Goal: Task Accomplishment & Management: Use online tool/utility

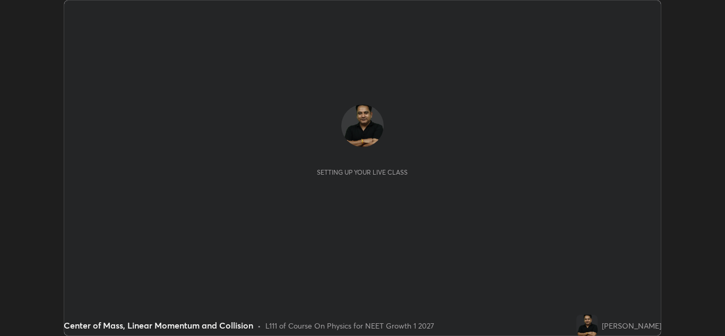
scroll to position [336, 725]
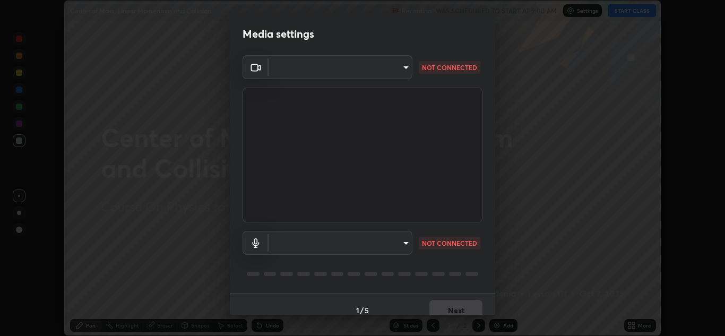
type input "1e49b53be58bf3658c32ba4c8e2538d2601885ca91182b01ba969948c87b8f29"
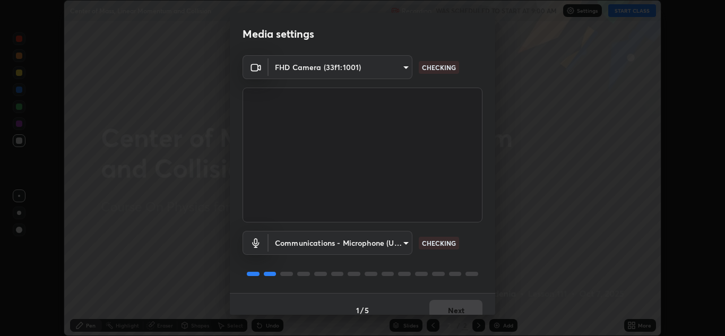
click at [370, 244] on body "Erase all Center of Mass, Linear Momentum and Collision Recording WAS SCHEDULED…" at bounding box center [362, 168] width 725 height 336
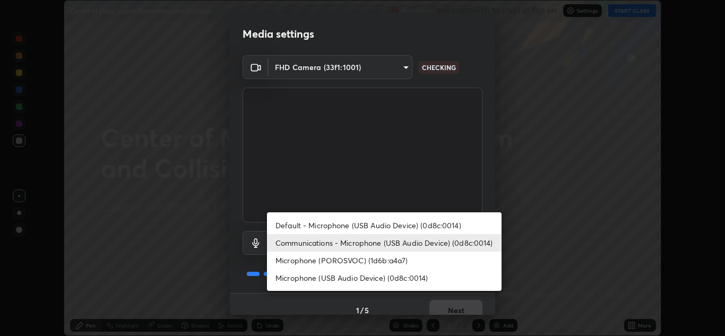
click at [352, 278] on li "Microphone (USB Audio Device) (0d8c:0014)" at bounding box center [384, 278] width 234 height 18
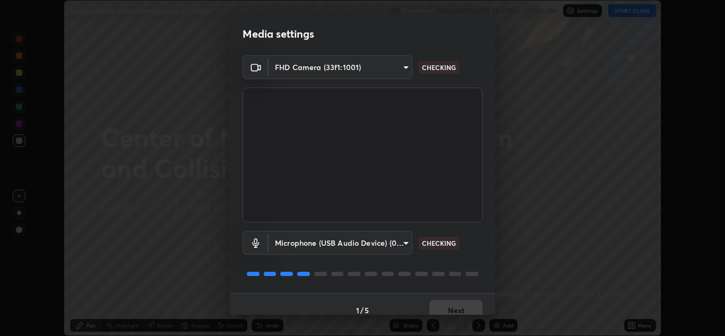
type input "f7c6ee8ef428f4c0c73a4799a386e724c784fa96b1b4d02d3a2d8c83d75c84bb"
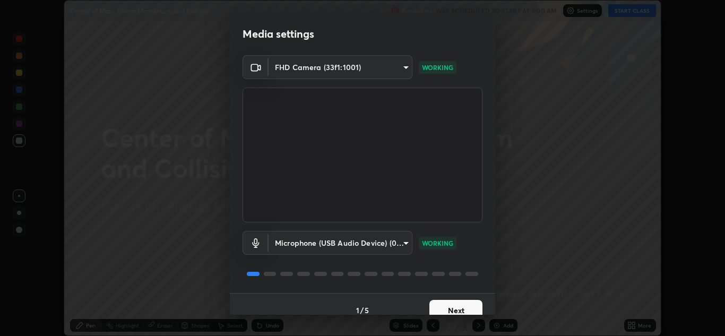
click at [449, 305] on button "Next" at bounding box center [455, 310] width 53 height 21
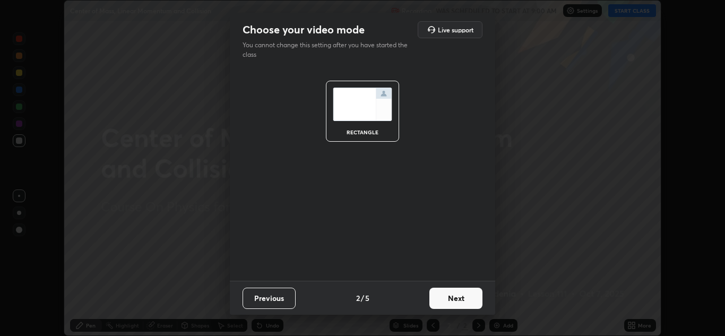
click at [452, 298] on button "Next" at bounding box center [455, 297] width 53 height 21
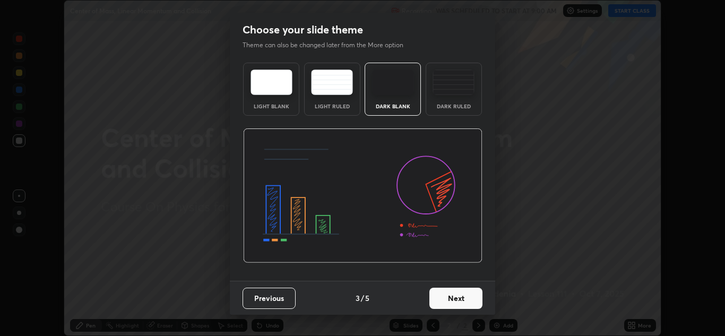
click at [452, 298] on button "Next" at bounding box center [455, 297] width 53 height 21
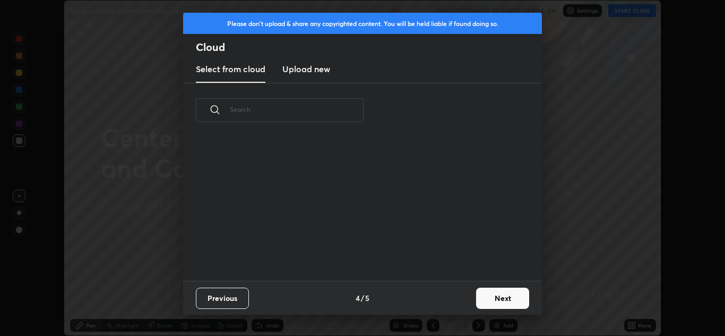
scroll to position [143, 341]
click at [311, 72] on h3 "Upload new" at bounding box center [306, 69] width 48 height 13
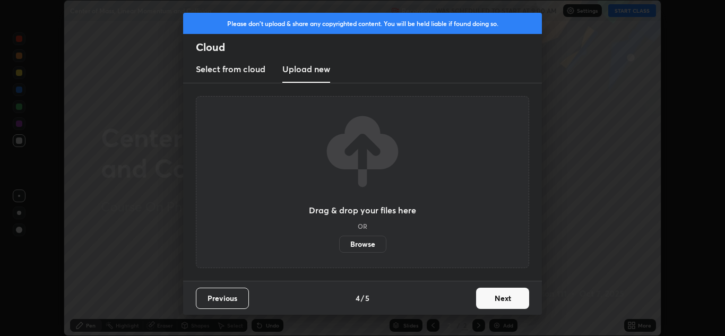
click at [361, 245] on label "Browse" at bounding box center [362, 244] width 47 height 17
click at [339, 245] on input "Browse" at bounding box center [339, 244] width 0 height 17
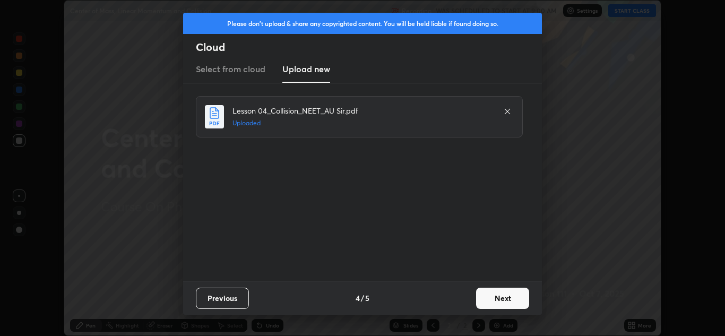
click at [496, 298] on button "Next" at bounding box center [502, 297] width 53 height 21
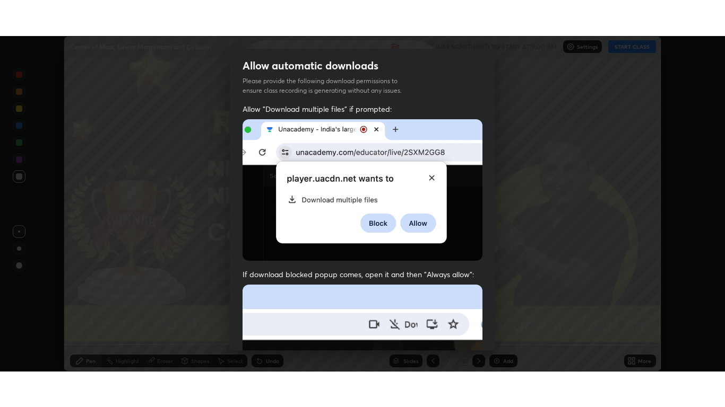
scroll to position [229, 0]
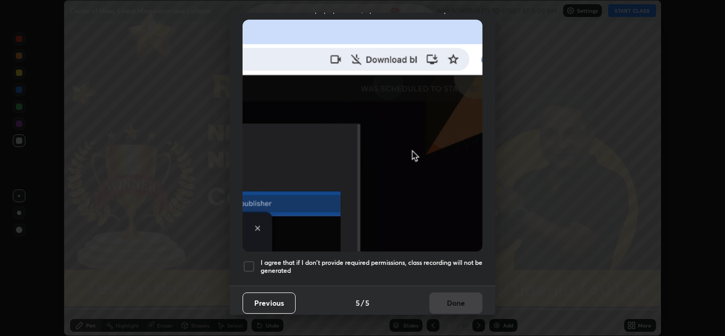
click at [251, 264] on div at bounding box center [248, 266] width 13 height 13
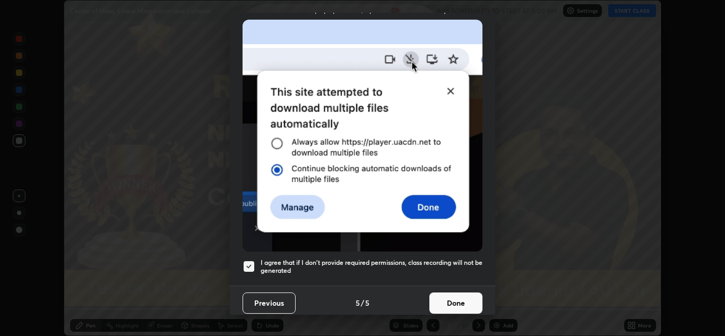
click at [454, 292] on button "Done" at bounding box center [455, 302] width 53 height 21
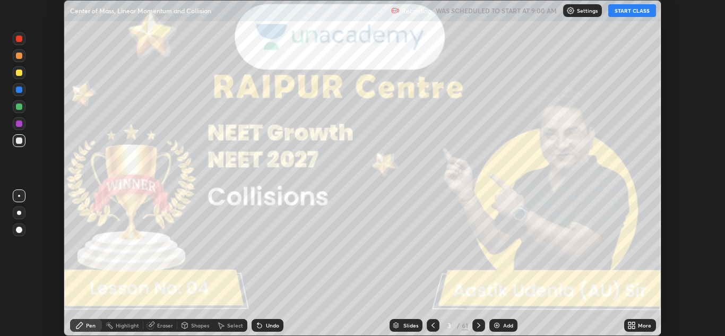
click at [627, 323] on icon at bounding box center [631, 325] width 8 height 8
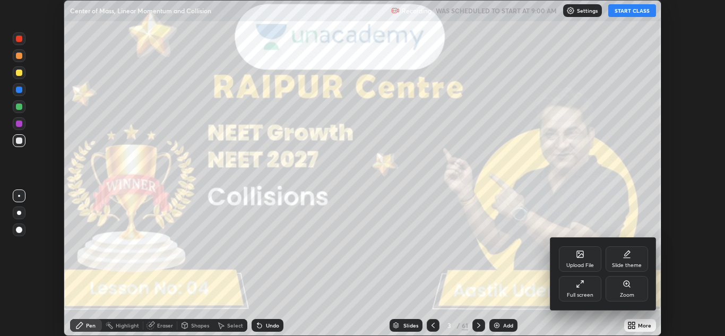
click at [579, 290] on div "Full screen" at bounding box center [580, 288] width 42 height 25
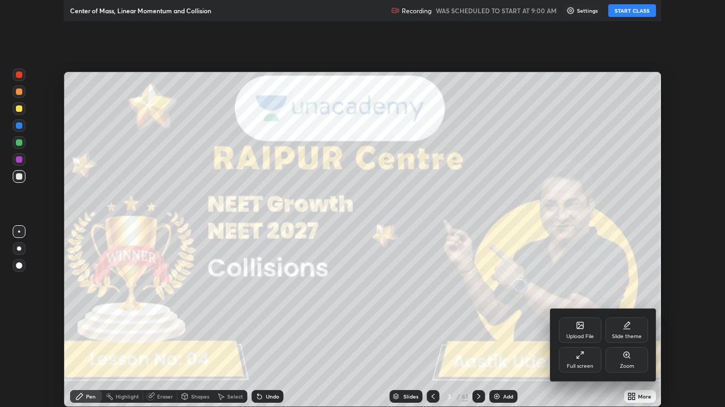
scroll to position [407, 725]
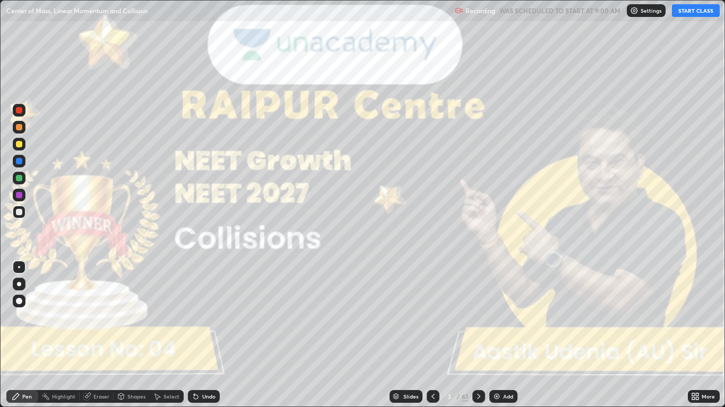
click at [686, 15] on button "START CLASS" at bounding box center [695, 10] width 48 height 13
click at [19, 284] on div at bounding box center [19, 284] width 4 height 4
click at [477, 335] on icon at bounding box center [478, 397] width 8 height 8
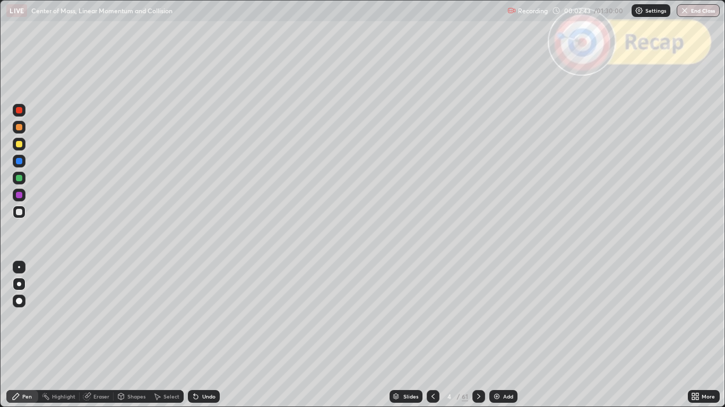
click at [478, 335] on icon at bounding box center [478, 397] width 8 height 8
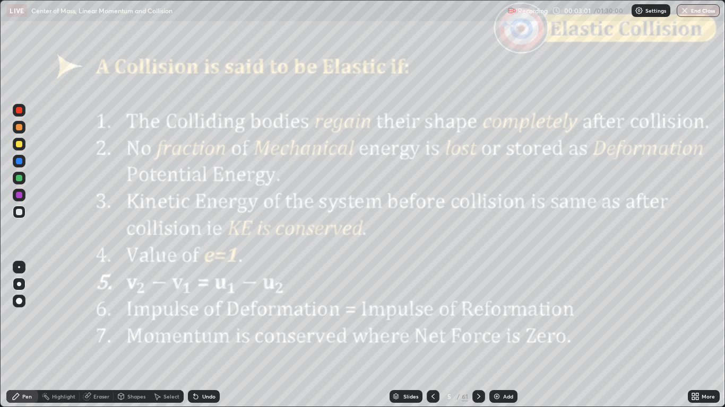
click at [476, 335] on icon at bounding box center [478, 397] width 8 height 8
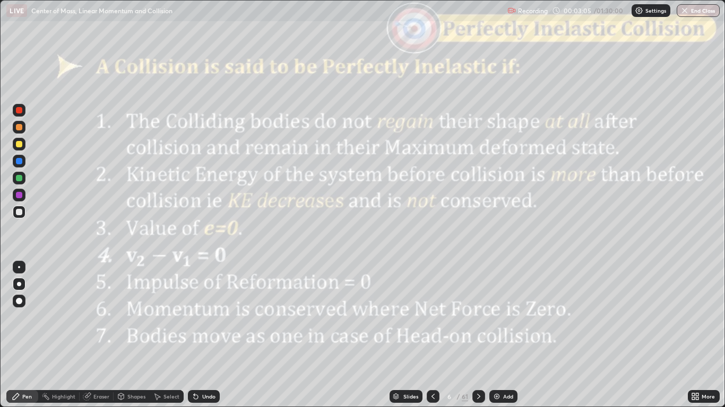
click at [479, 335] on icon at bounding box center [478, 397] width 8 height 8
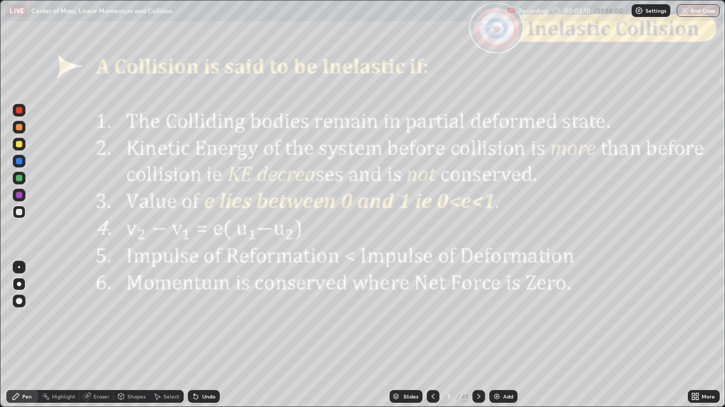
click at [478, 335] on icon at bounding box center [478, 397] width 8 height 8
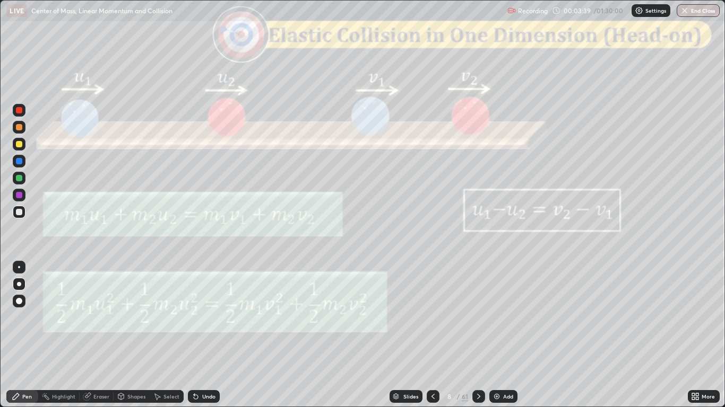
click at [479, 335] on icon at bounding box center [478, 397] width 8 height 8
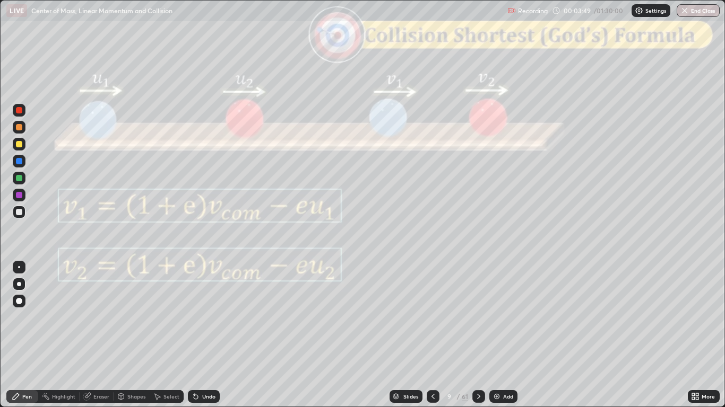
click at [478, 335] on icon at bounding box center [478, 397] width 8 height 8
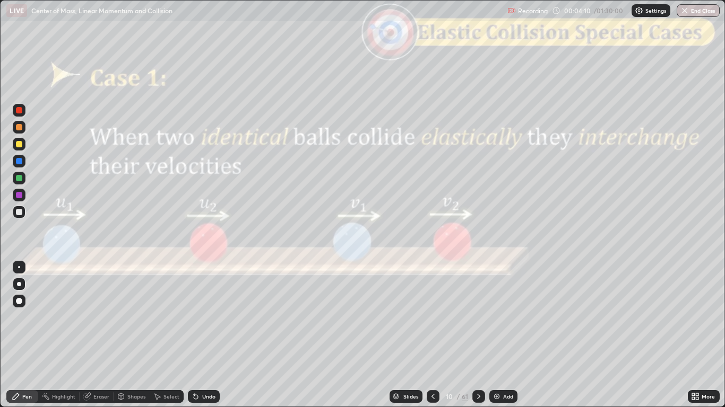
click at [478, 335] on icon at bounding box center [478, 396] width 3 height 5
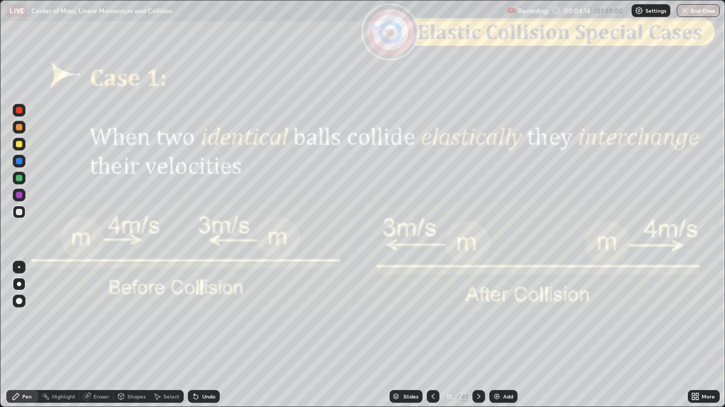
click at [478, 335] on icon at bounding box center [478, 397] width 8 height 8
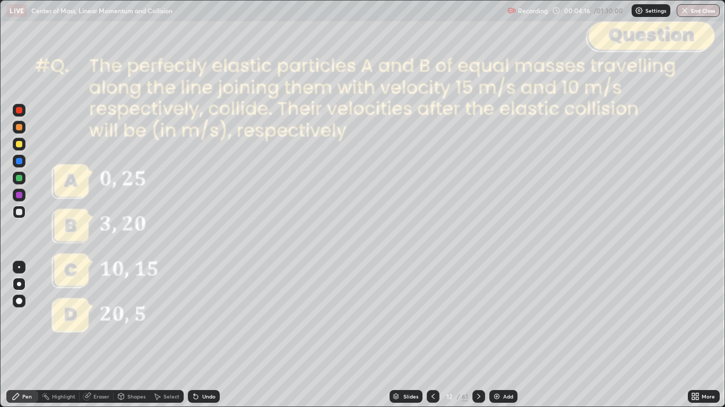
click at [408, 335] on div "Slides" at bounding box center [410, 396] width 15 height 5
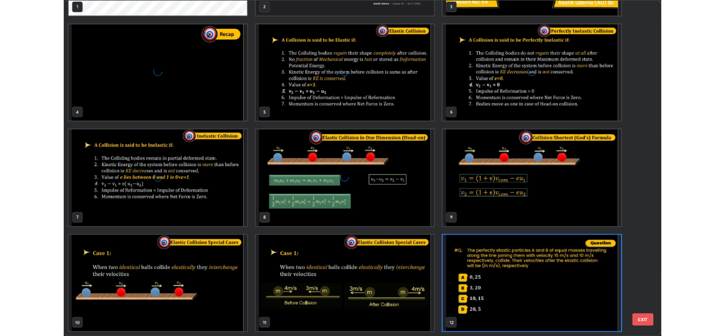
scroll to position [403, 718]
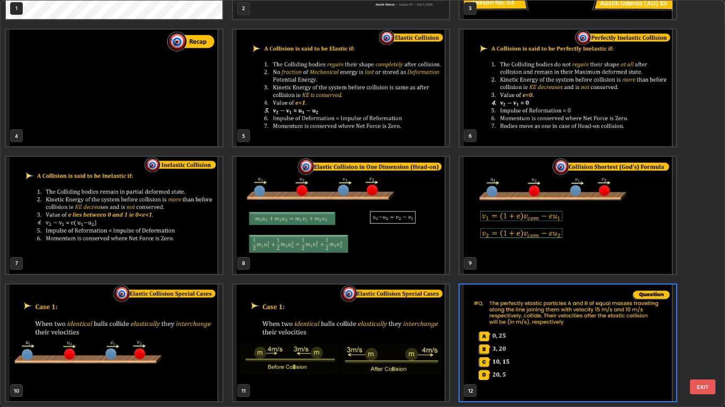
click at [701, 335] on button "EXIT" at bounding box center [702, 387] width 25 height 15
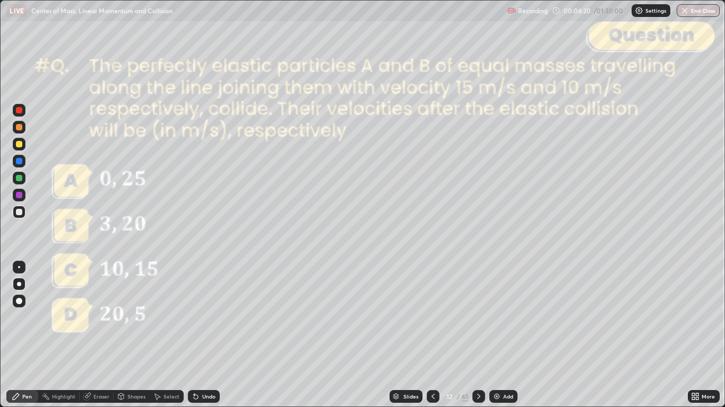
click at [694, 335] on icon at bounding box center [693, 398] width 3 height 3
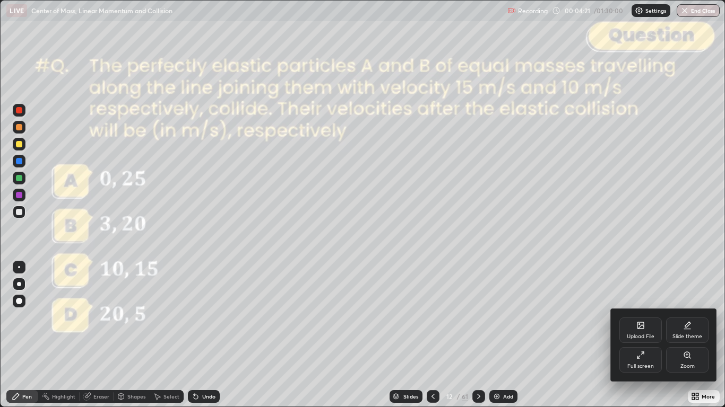
click at [637, 335] on div "Full screen" at bounding box center [640, 359] width 42 height 25
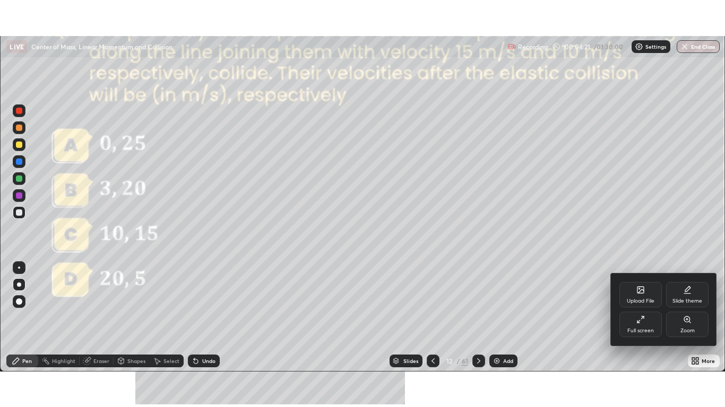
scroll to position [52705, 52316]
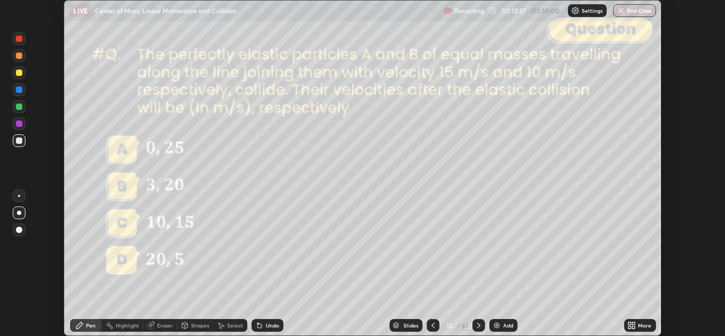
click at [630, 324] on icon at bounding box center [629, 323] width 3 height 3
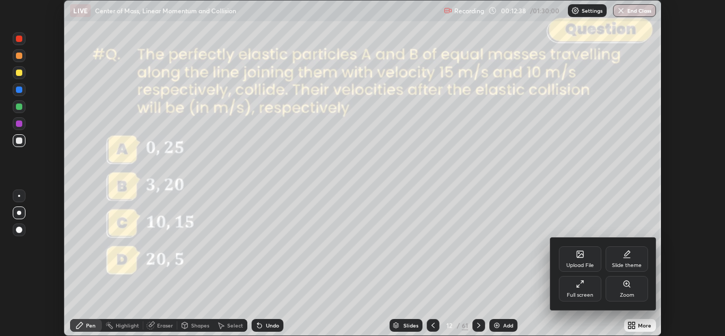
click at [573, 288] on div "Full screen" at bounding box center [580, 288] width 42 height 25
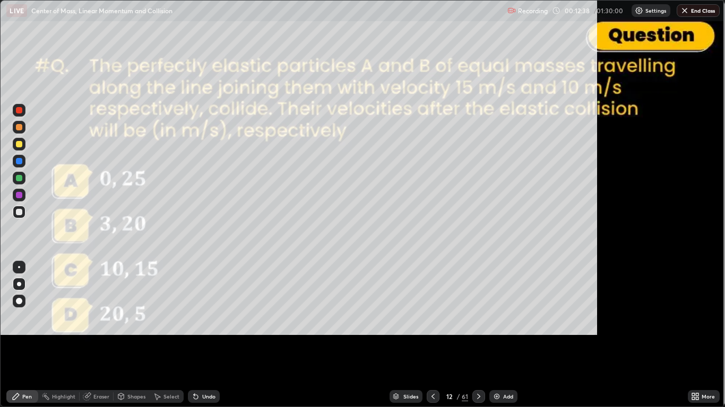
scroll to position [407, 725]
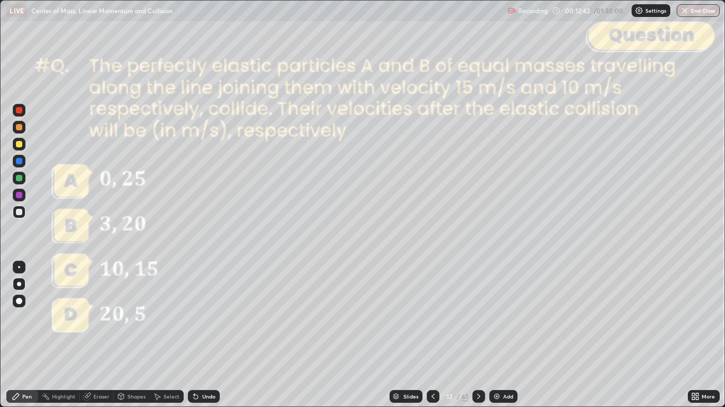
click at [408, 335] on div "Slides" at bounding box center [410, 396] width 15 height 5
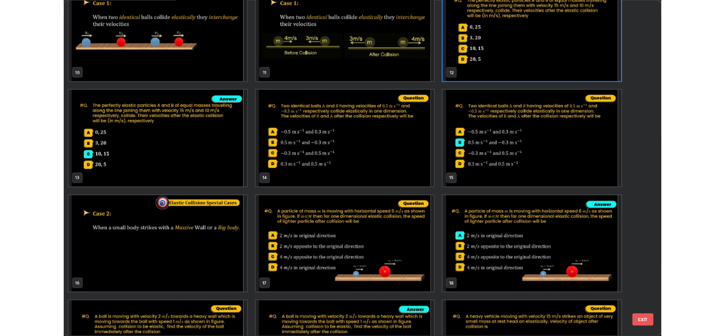
scroll to position [403, 0]
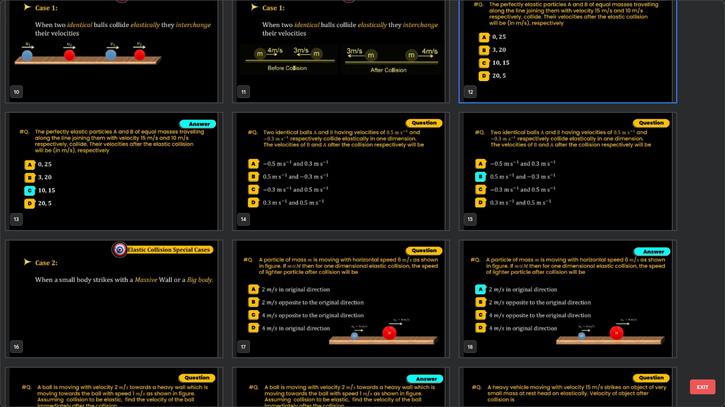
click at [186, 305] on img "grid" at bounding box center [114, 299] width 216 height 117
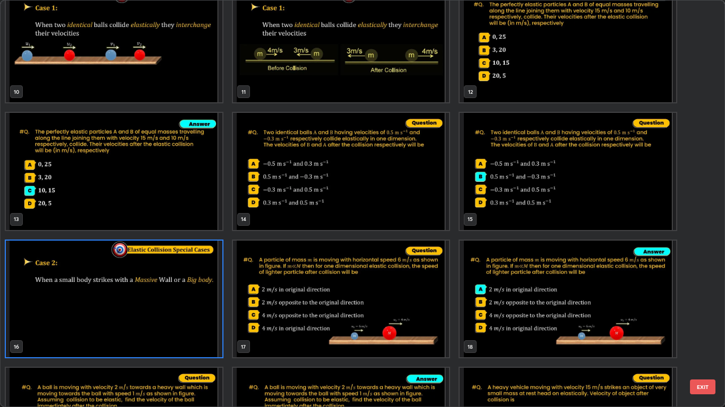
click at [697, 335] on button "EXIT" at bounding box center [702, 387] width 25 height 15
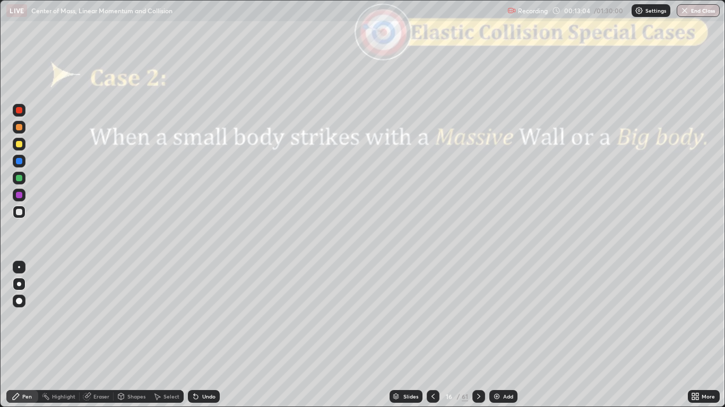
click at [129, 335] on div "Shapes" at bounding box center [132, 396] width 36 height 13
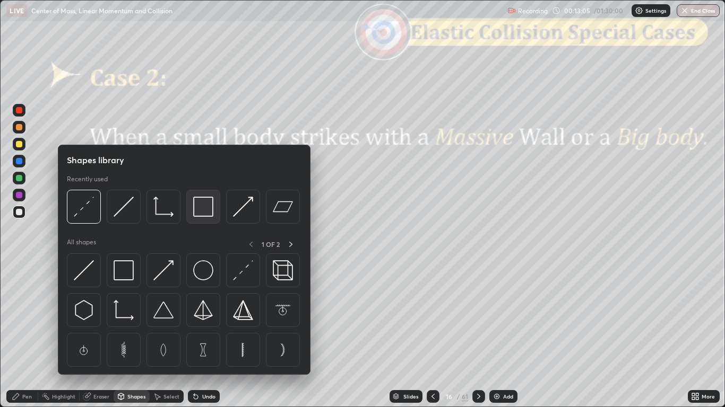
click at [200, 211] on img at bounding box center [203, 207] width 20 height 20
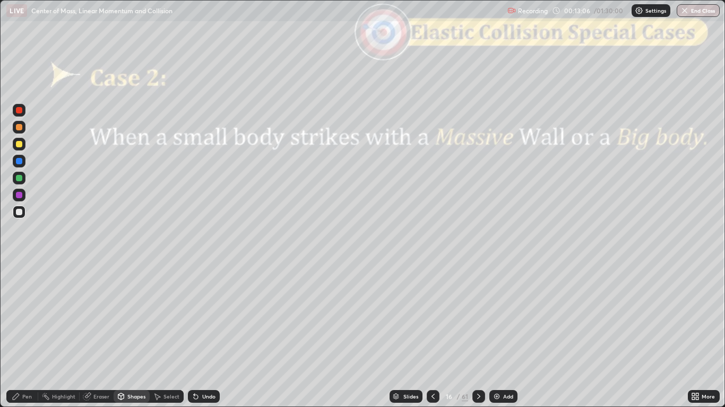
click at [20, 113] on div at bounding box center [19, 110] width 6 height 6
click at [127, 335] on div "Shapes" at bounding box center [136, 396] width 18 height 5
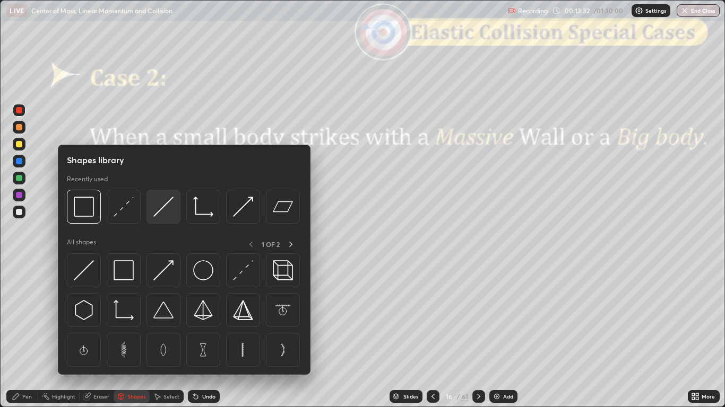
click at [161, 215] on img at bounding box center [163, 207] width 20 height 20
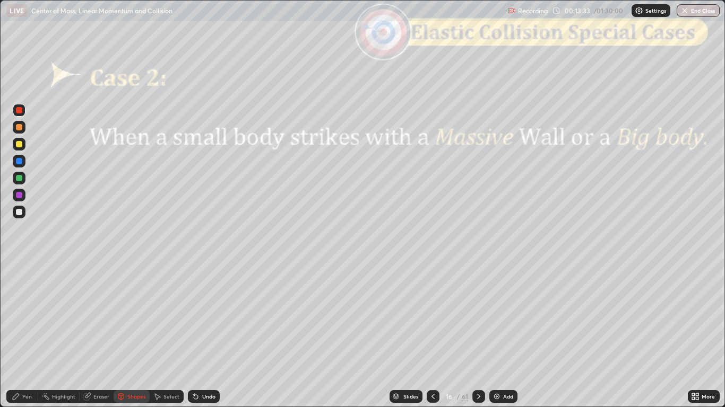
click at [20, 213] on div at bounding box center [19, 212] width 6 height 6
click at [133, 335] on div "Shapes" at bounding box center [136, 396] width 18 height 5
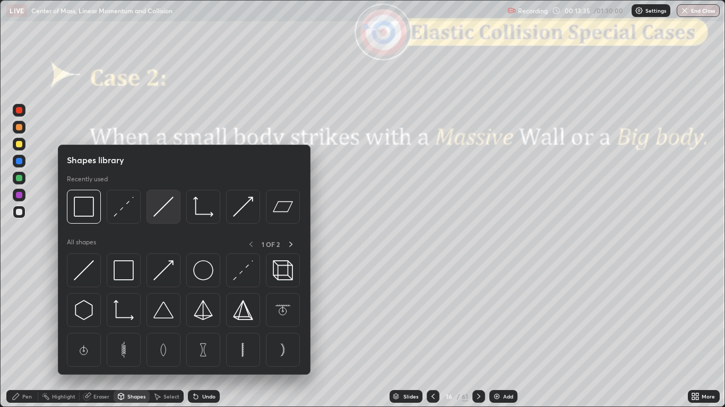
click at [171, 218] on div at bounding box center [163, 207] width 34 height 34
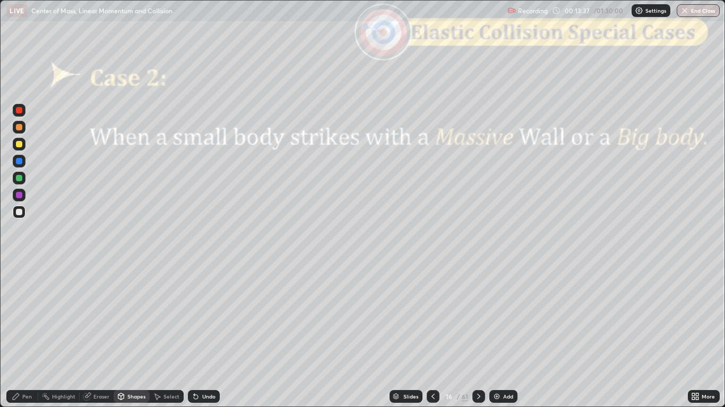
click at [207, 335] on div "Undo" at bounding box center [208, 396] width 13 height 5
click at [208, 335] on div "Undo" at bounding box center [204, 396] width 32 height 13
click at [24, 335] on div "Pen" at bounding box center [27, 396] width 10 height 5
click at [130, 335] on div "Shapes" at bounding box center [136, 396] width 18 height 5
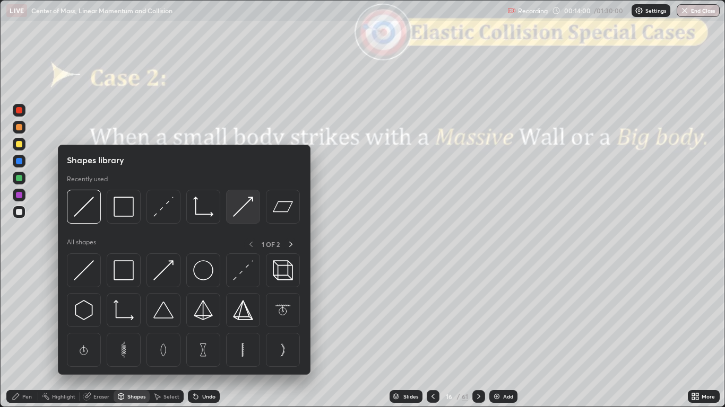
click at [241, 211] on img at bounding box center [243, 207] width 20 height 20
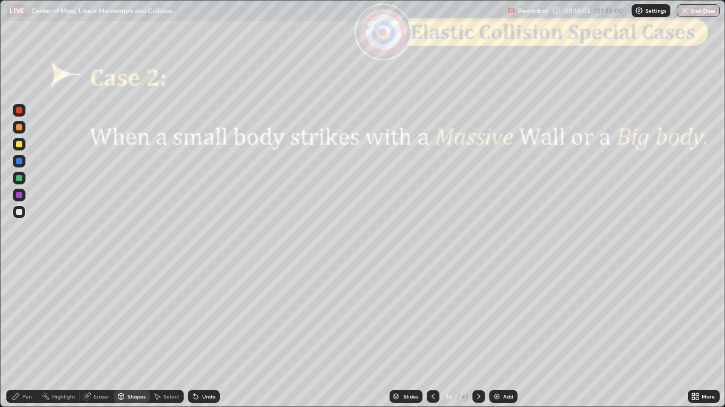
click at [20, 335] on icon at bounding box center [16, 397] width 8 height 8
click at [203, 335] on div "Undo" at bounding box center [208, 396] width 13 height 5
click at [18, 145] on div at bounding box center [19, 144] width 6 height 6
click at [126, 335] on div "Shapes" at bounding box center [132, 396] width 36 height 13
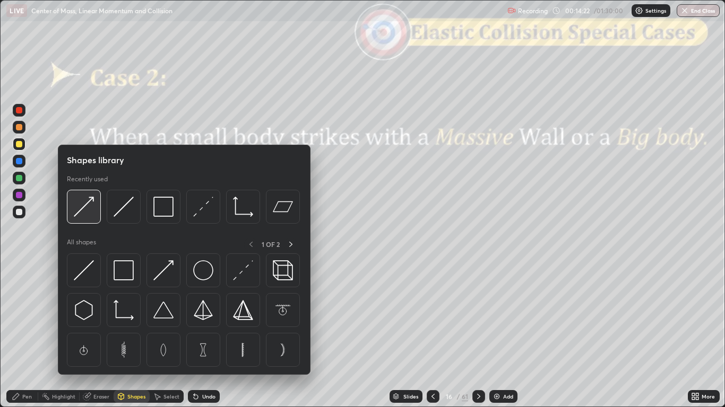
click at [91, 211] on img at bounding box center [84, 207] width 20 height 20
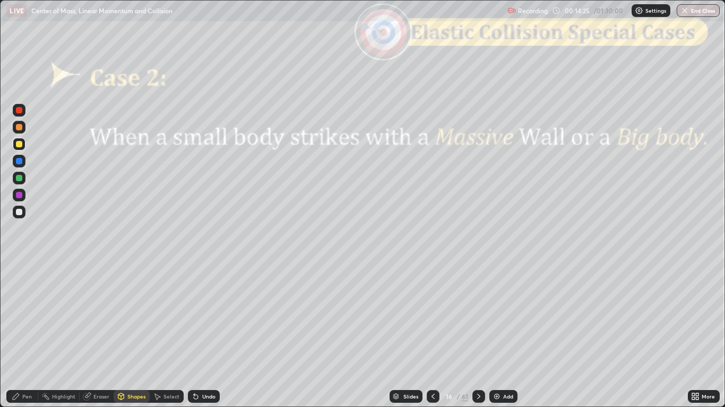
click at [21, 335] on div "Pen" at bounding box center [22, 396] width 32 height 13
click at [19, 129] on div at bounding box center [19, 127] width 6 height 6
click at [128, 335] on div "Shapes" at bounding box center [136, 396] width 18 height 5
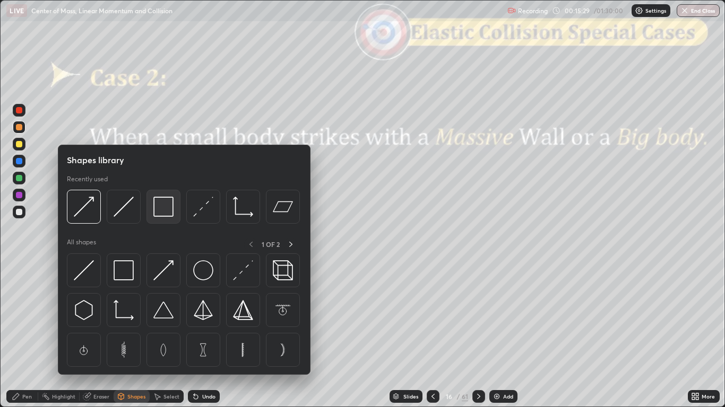
click at [162, 206] on img at bounding box center [163, 207] width 20 height 20
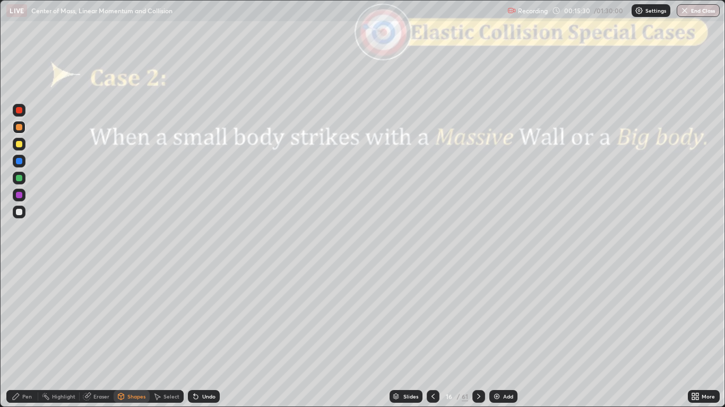
click at [19, 111] on div at bounding box center [19, 110] width 6 height 6
click at [22, 335] on div "Pen" at bounding box center [22, 396] width 32 height 13
click at [16, 178] on div at bounding box center [19, 178] width 6 height 6
click at [207, 335] on div "Undo" at bounding box center [208, 396] width 13 height 5
click at [129, 335] on div "Shapes" at bounding box center [136, 396] width 18 height 5
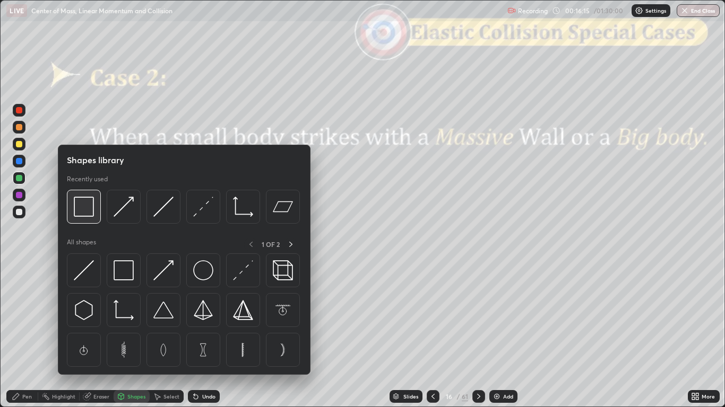
click at [86, 212] on img at bounding box center [84, 207] width 20 height 20
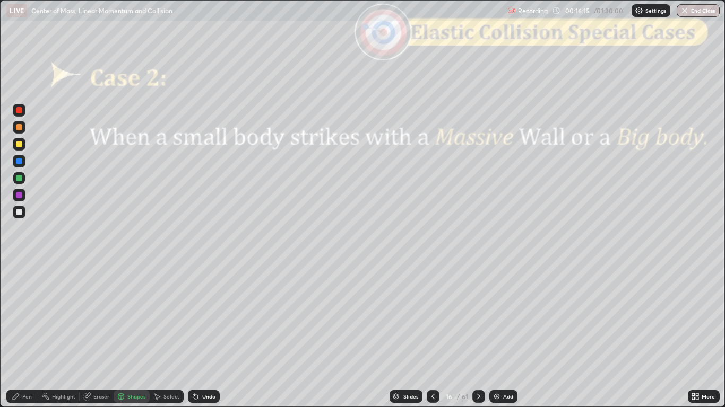
click at [21, 112] on div at bounding box center [19, 110] width 6 height 6
click at [20, 178] on div at bounding box center [19, 178] width 6 height 6
click at [24, 335] on div "Pen" at bounding box center [27, 396] width 10 height 5
click at [207, 335] on div "Undo" at bounding box center [208, 396] width 13 height 5
click at [212, 335] on div "Undo" at bounding box center [208, 396] width 13 height 5
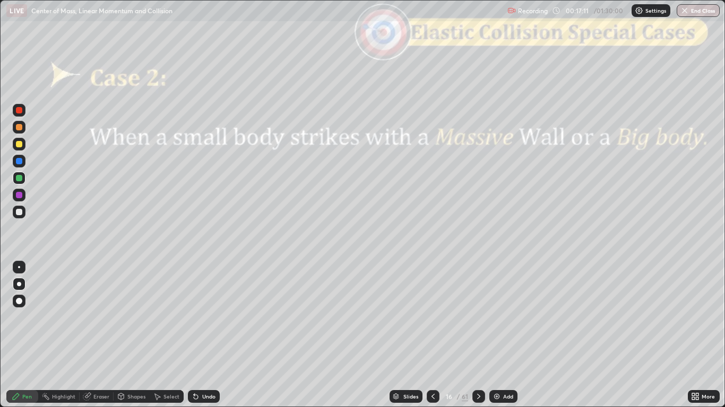
click at [128, 335] on div "Shapes" at bounding box center [132, 396] width 36 height 13
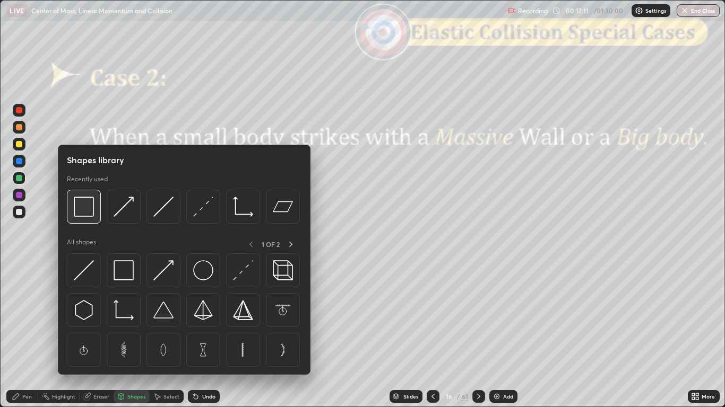
click at [85, 214] on img at bounding box center [84, 207] width 20 height 20
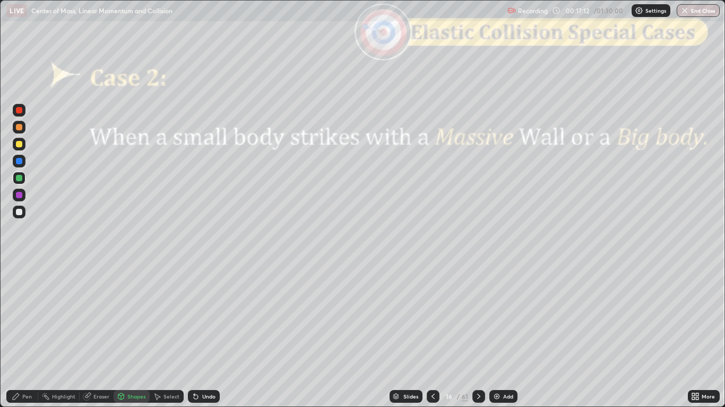
click at [19, 109] on div at bounding box center [19, 110] width 6 height 6
click at [131, 335] on div "Shapes" at bounding box center [136, 396] width 18 height 5
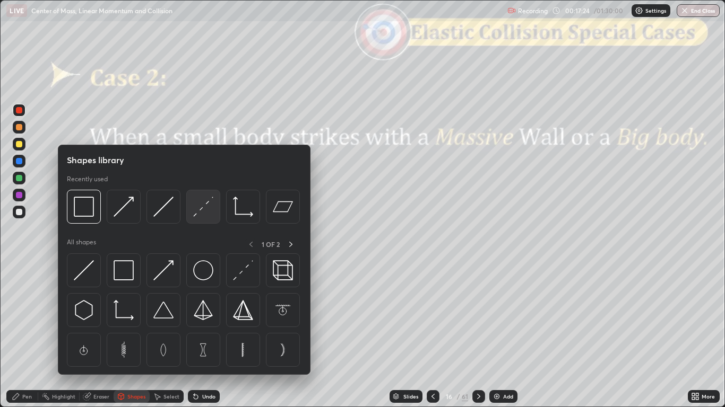
click at [202, 211] on img at bounding box center [203, 207] width 20 height 20
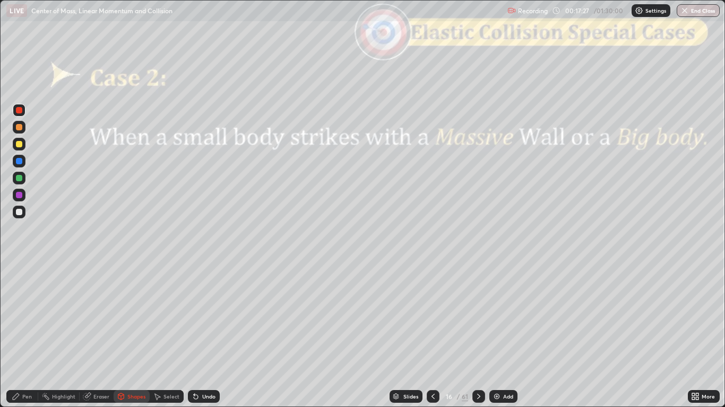
click at [21, 335] on div "Pen" at bounding box center [22, 396] width 32 height 13
click at [21, 212] on div at bounding box center [19, 212] width 6 height 6
click at [141, 335] on div "Shapes" at bounding box center [136, 396] width 18 height 5
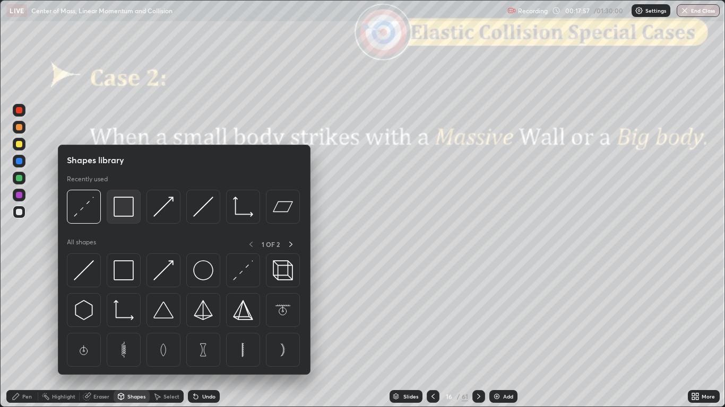
click at [124, 208] on img at bounding box center [124, 207] width 20 height 20
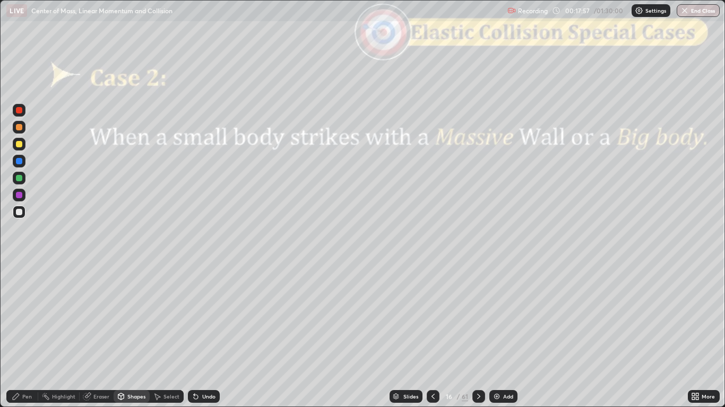
click at [20, 113] on div at bounding box center [19, 110] width 6 height 6
click at [136, 335] on div "Shapes" at bounding box center [136, 396] width 18 height 5
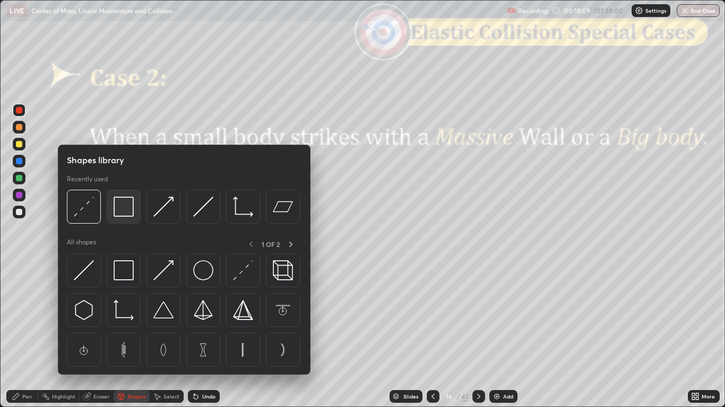
click at [129, 214] on img at bounding box center [124, 207] width 20 height 20
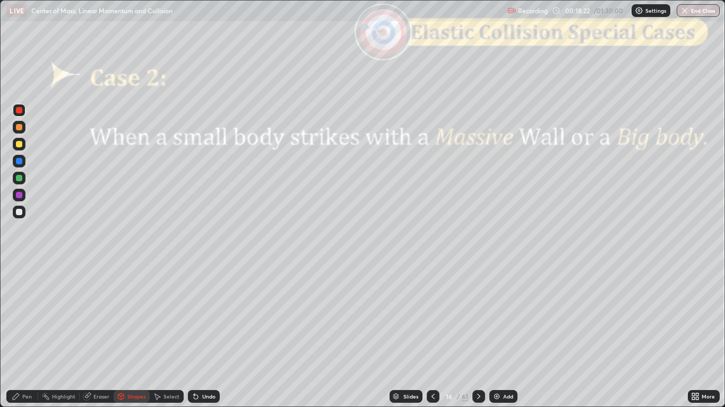
click at [18, 144] on div at bounding box center [19, 144] width 6 height 6
click at [14, 335] on icon at bounding box center [16, 397] width 8 height 8
click at [128, 335] on div "Shapes" at bounding box center [136, 396] width 18 height 5
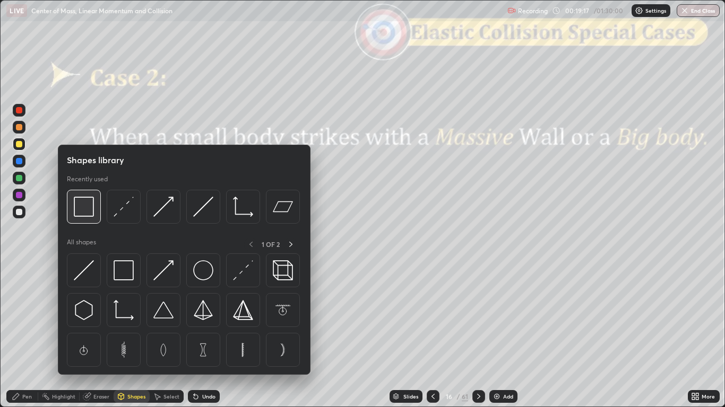
click at [83, 211] on img at bounding box center [84, 207] width 20 height 20
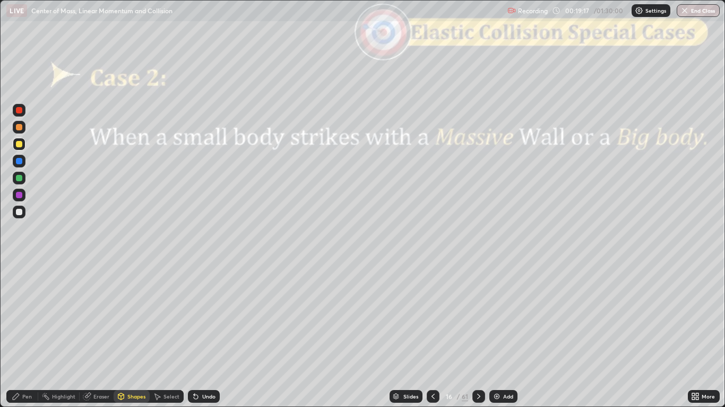
click at [19, 114] on div at bounding box center [19, 110] width 13 height 13
click at [28, 335] on div "Pen" at bounding box center [27, 396] width 10 height 5
click at [478, 335] on icon at bounding box center [478, 397] width 8 height 8
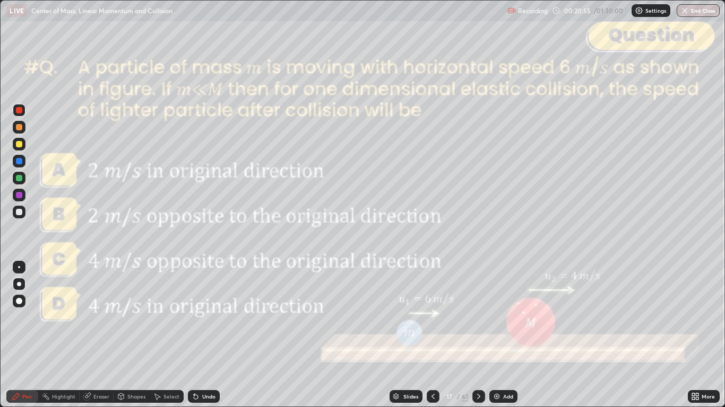
click at [433, 335] on icon at bounding box center [433, 397] width 8 height 8
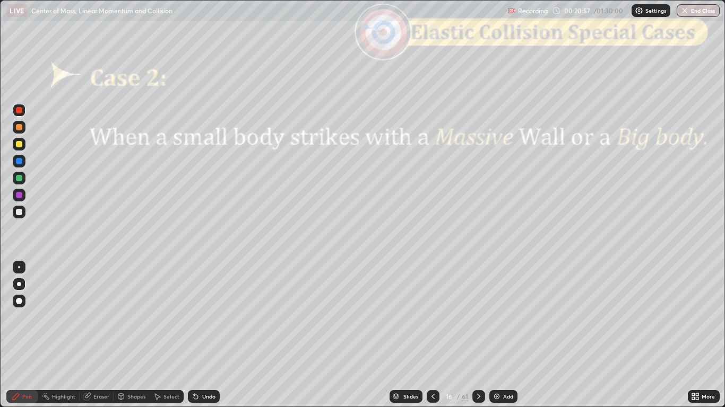
click at [693, 335] on icon at bounding box center [693, 398] width 3 height 3
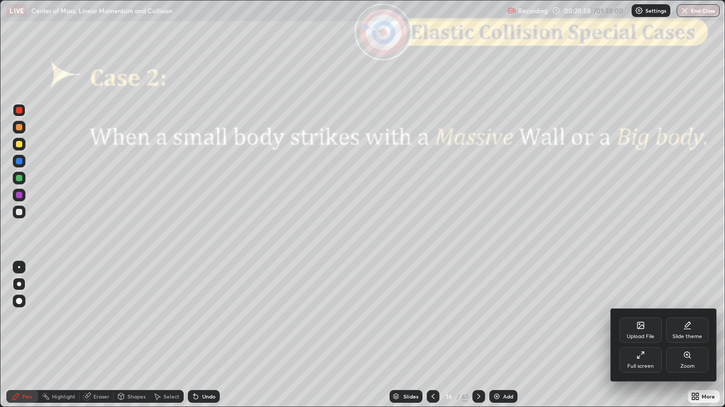
click at [638, 335] on icon at bounding box center [640, 355] width 8 height 8
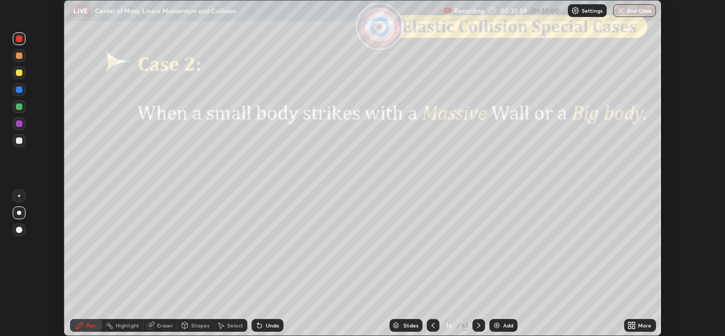
scroll to position [52705, 52316]
click at [411, 325] on div "Slides" at bounding box center [410, 324] width 15 height 5
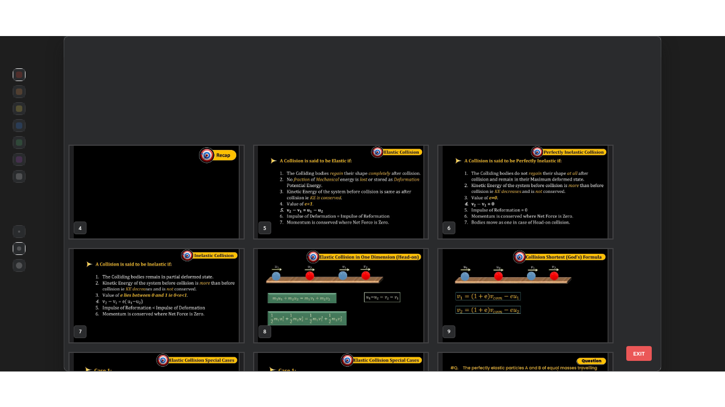
scroll to position [332, 591]
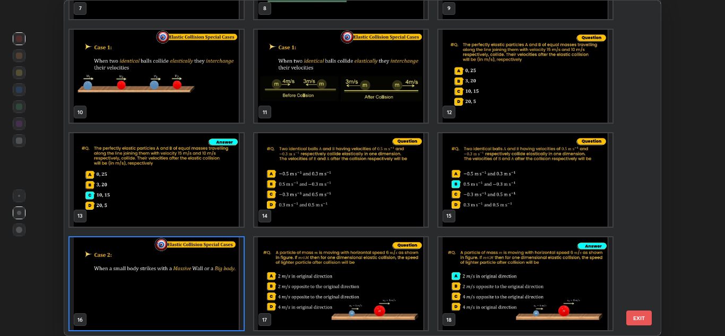
click at [636, 313] on button "EXIT" at bounding box center [638, 317] width 25 height 15
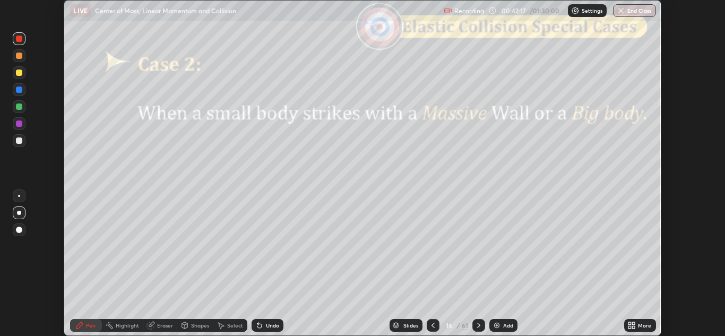
click at [632, 324] on icon at bounding box center [631, 325] width 8 height 8
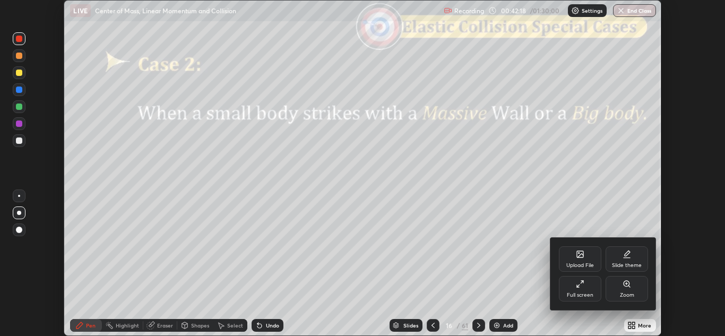
click at [582, 289] on div "Full screen" at bounding box center [580, 288] width 42 height 25
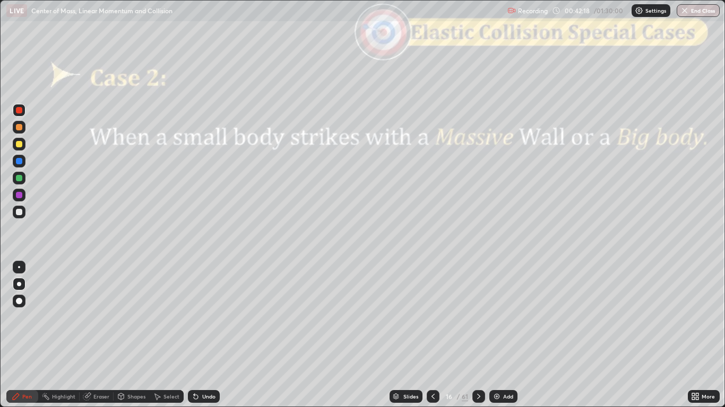
scroll to position [407, 725]
click at [407, 335] on div "Slides" at bounding box center [410, 396] width 15 height 5
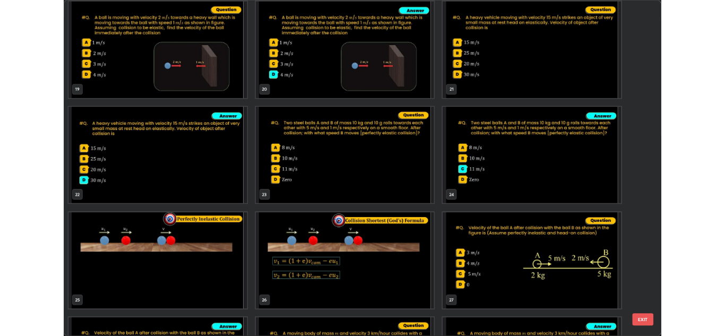
scroll to position [774, 0]
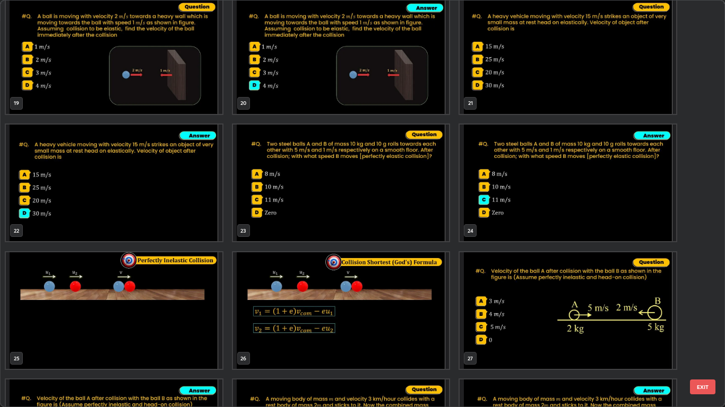
click at [173, 326] on img "grid" at bounding box center [114, 310] width 216 height 117
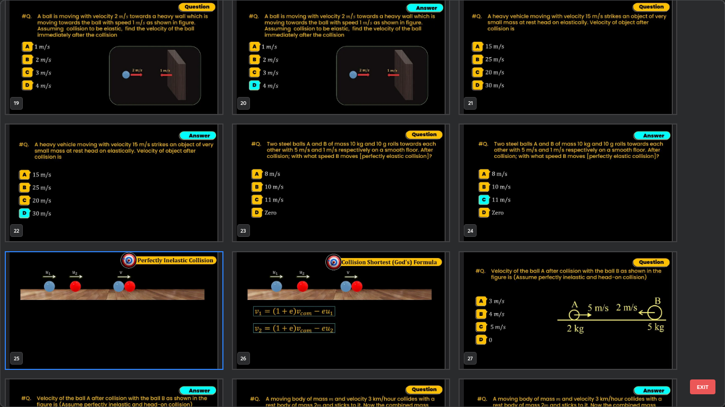
click at [703, 335] on button "EXIT" at bounding box center [702, 387] width 25 height 15
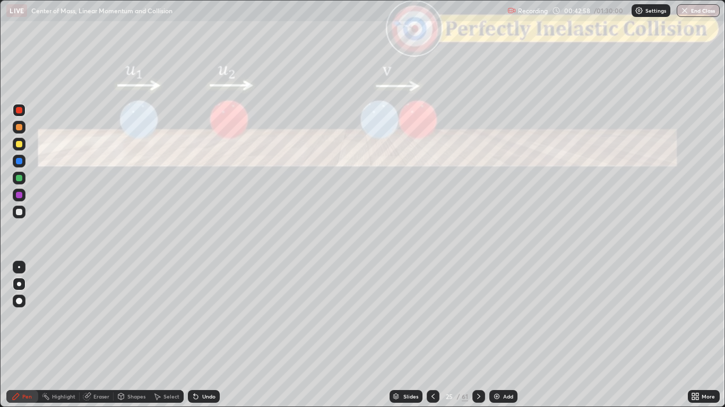
click at [19, 213] on div at bounding box center [19, 212] width 6 height 6
click at [20, 160] on div at bounding box center [19, 161] width 6 height 6
click at [21, 111] on div at bounding box center [19, 110] width 6 height 6
click at [21, 213] on div at bounding box center [19, 212] width 6 height 6
click at [206, 335] on div "Undo" at bounding box center [208, 396] width 13 height 5
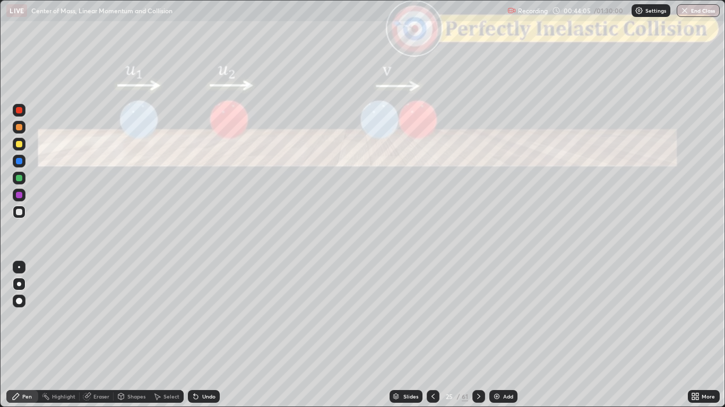
click at [205, 335] on div "Undo" at bounding box center [208, 396] width 13 height 5
click at [131, 335] on div "Shapes" at bounding box center [132, 396] width 36 height 13
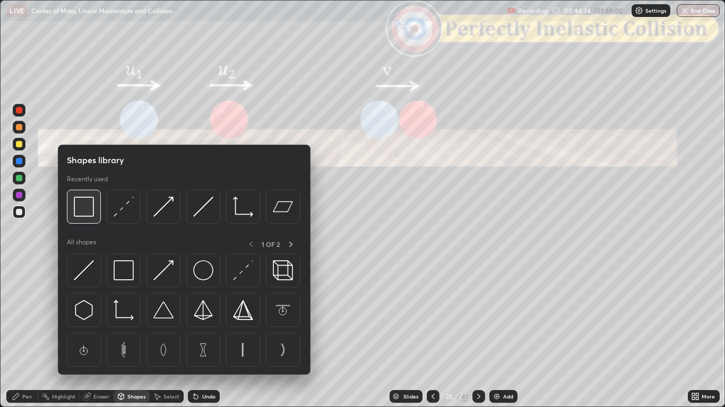
click at [83, 215] on img at bounding box center [84, 207] width 20 height 20
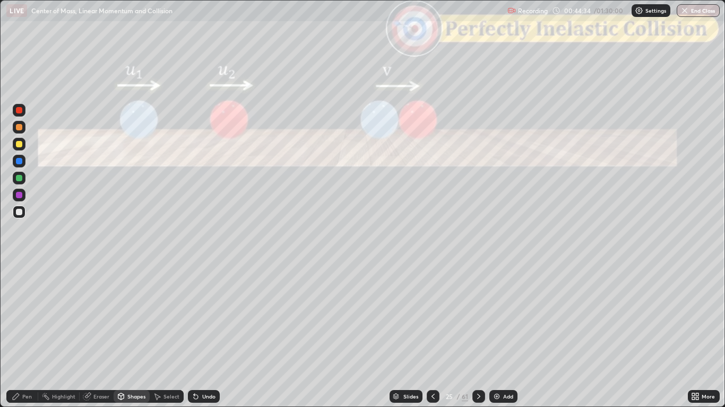
click at [19, 111] on div at bounding box center [19, 110] width 6 height 6
click at [124, 335] on icon at bounding box center [121, 397] width 8 height 8
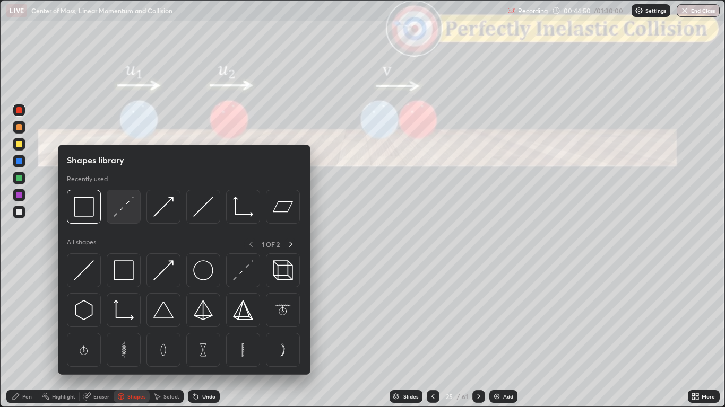
click at [118, 213] on img at bounding box center [124, 207] width 20 height 20
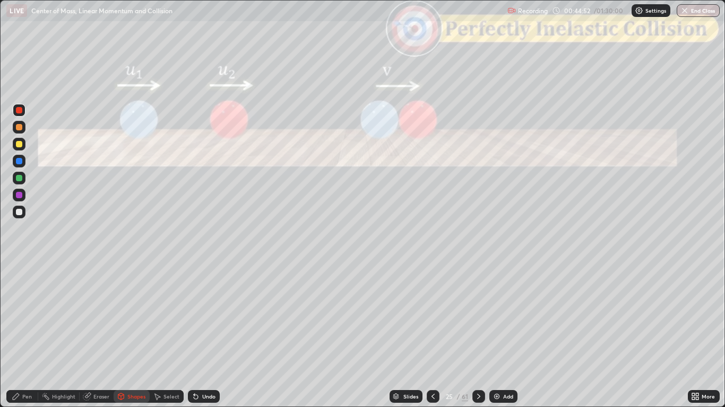
click at [18, 145] on div at bounding box center [19, 144] width 6 height 6
click at [23, 335] on div "Pen" at bounding box center [27, 396] width 10 height 5
click at [131, 335] on div "Shapes" at bounding box center [136, 396] width 18 height 5
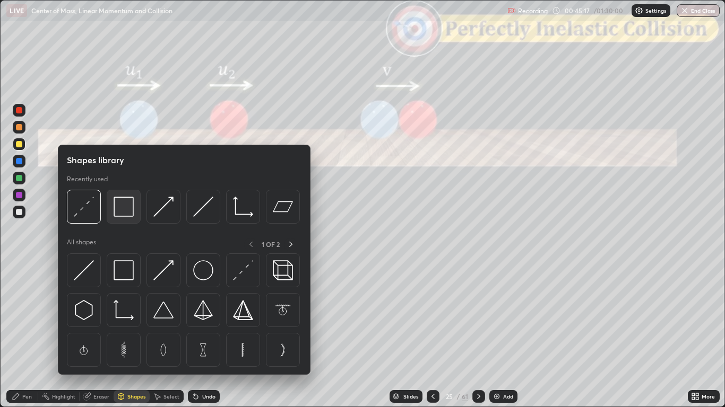
click at [126, 208] on img at bounding box center [124, 207] width 20 height 20
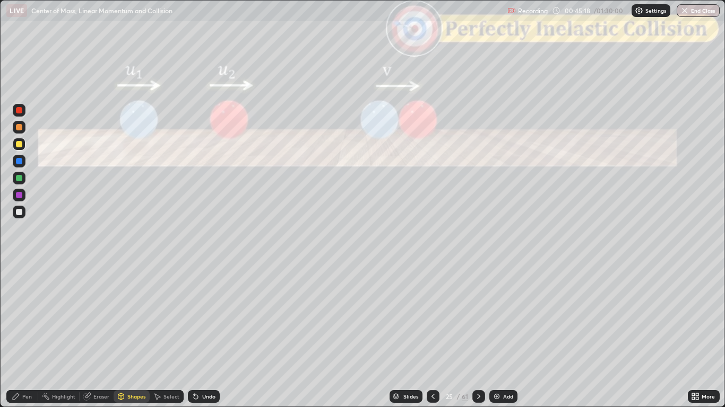
click at [20, 109] on div at bounding box center [19, 110] width 6 height 6
click at [208, 335] on div "Undo" at bounding box center [208, 396] width 13 height 5
click at [23, 335] on div "Pen" at bounding box center [27, 396] width 10 height 5
click at [478, 335] on icon at bounding box center [478, 397] width 8 height 8
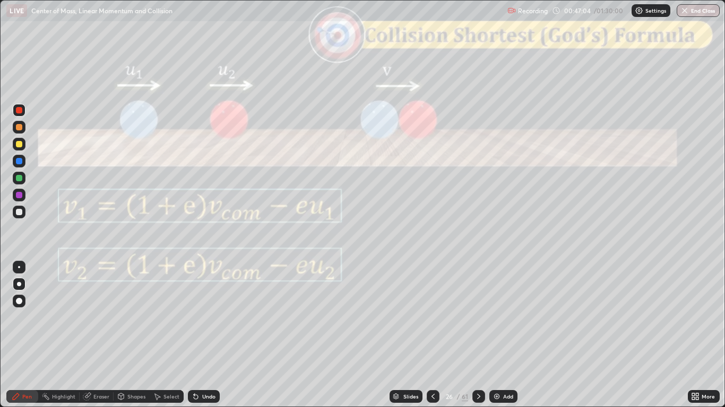
click at [478, 335] on icon at bounding box center [478, 396] width 3 height 5
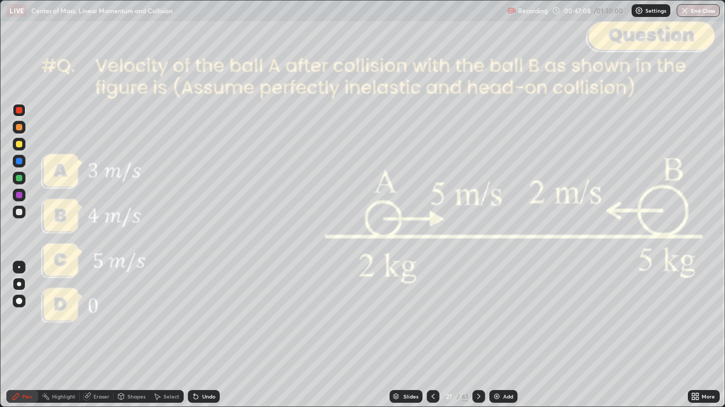
click at [693, 335] on icon at bounding box center [693, 398] width 3 height 3
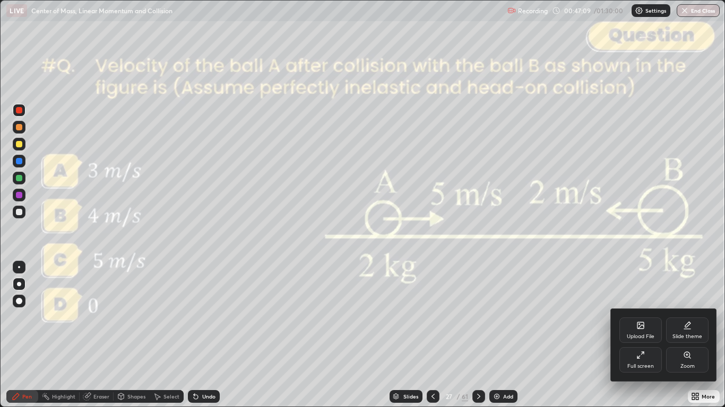
click at [639, 335] on div "Full screen" at bounding box center [640, 359] width 42 height 25
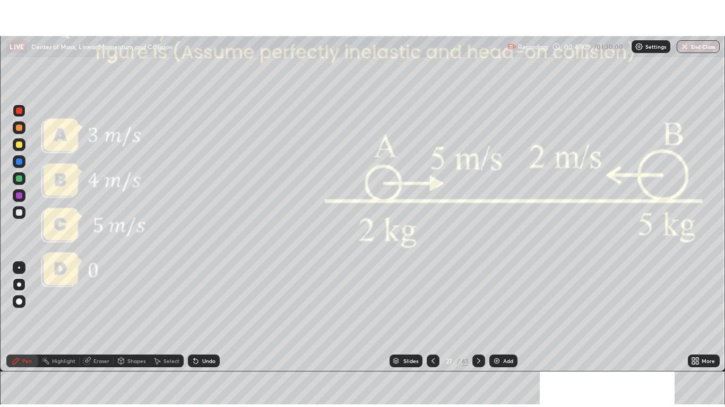
scroll to position [52705, 52316]
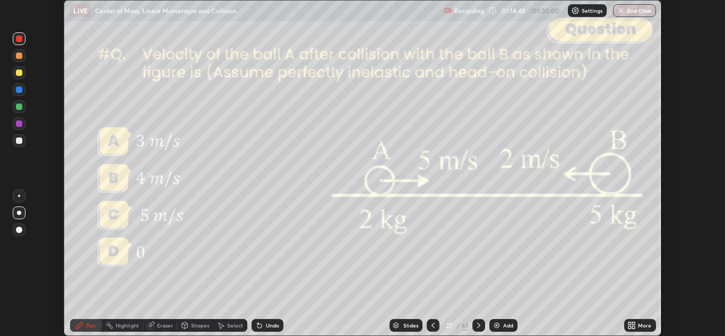
click at [632, 323] on icon at bounding box center [633, 323] width 3 height 3
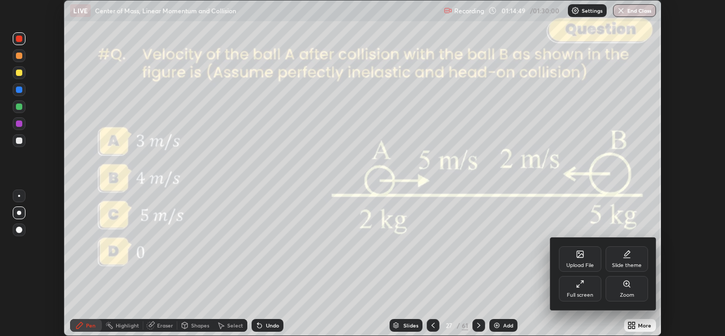
click at [575, 289] on div "Full screen" at bounding box center [580, 288] width 42 height 25
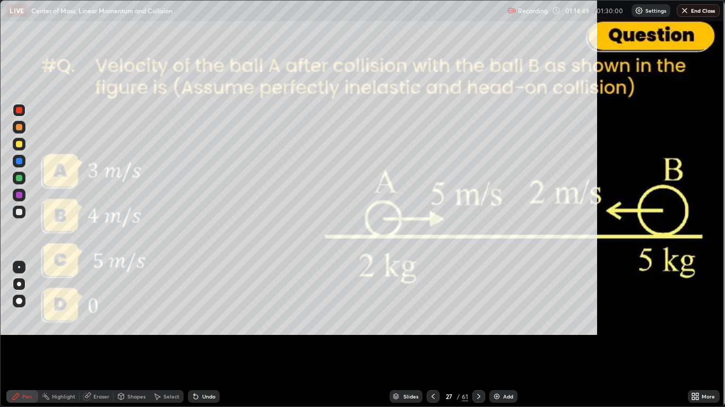
scroll to position [407, 725]
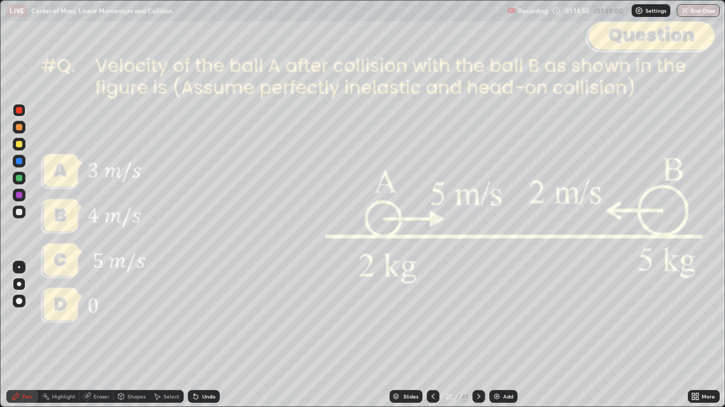
click at [403, 335] on div "Slides" at bounding box center [410, 396] width 15 height 5
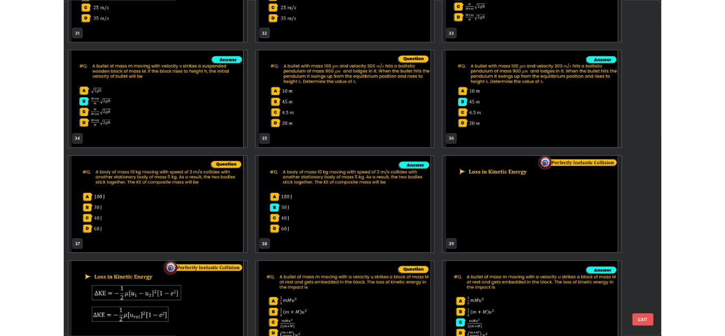
scroll to position [1351, 0]
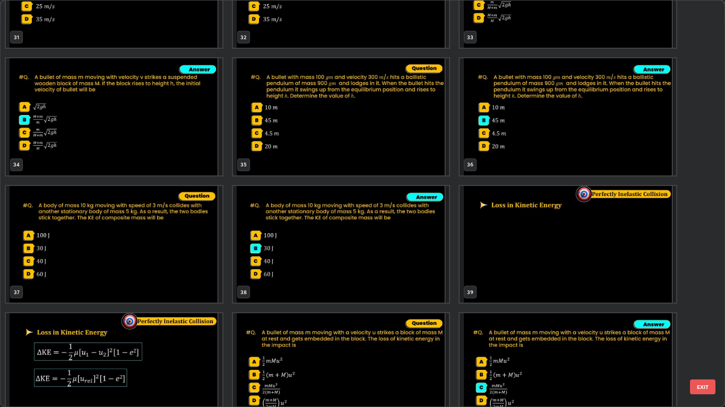
click at [525, 247] on img "grid" at bounding box center [568, 244] width 216 height 117
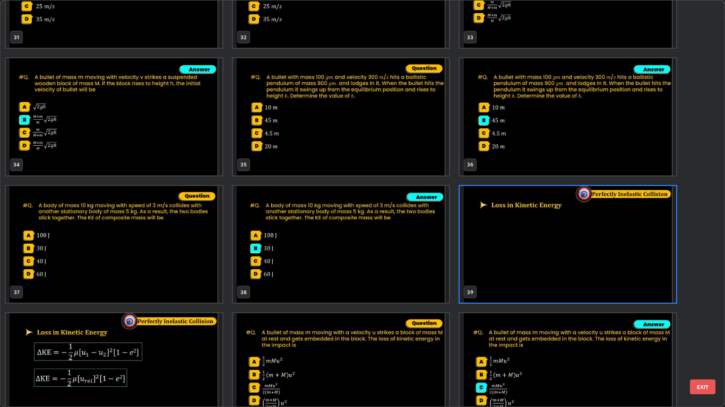
click at [702, 335] on button "EXIT" at bounding box center [702, 387] width 25 height 15
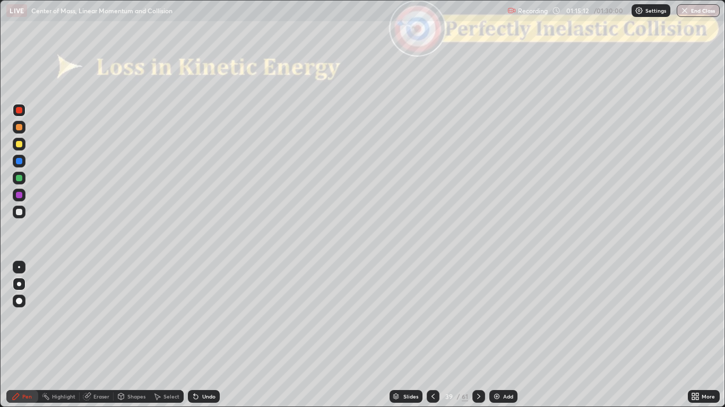
click at [23, 213] on div at bounding box center [19, 212] width 13 height 13
click at [477, 335] on icon at bounding box center [478, 397] width 8 height 8
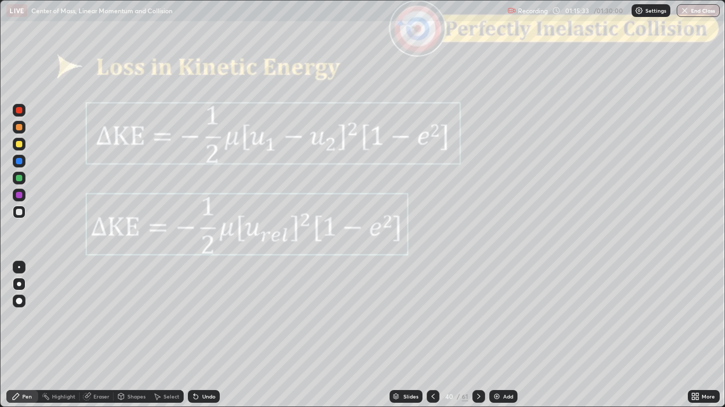
click at [432, 335] on icon at bounding box center [433, 397] width 8 height 8
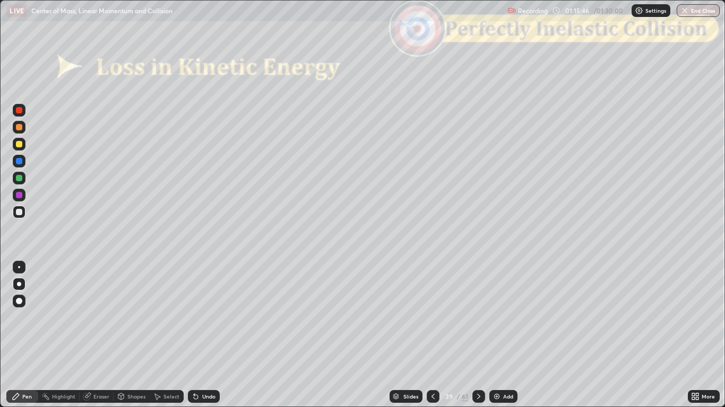
click at [476, 335] on icon at bounding box center [478, 397] width 8 height 8
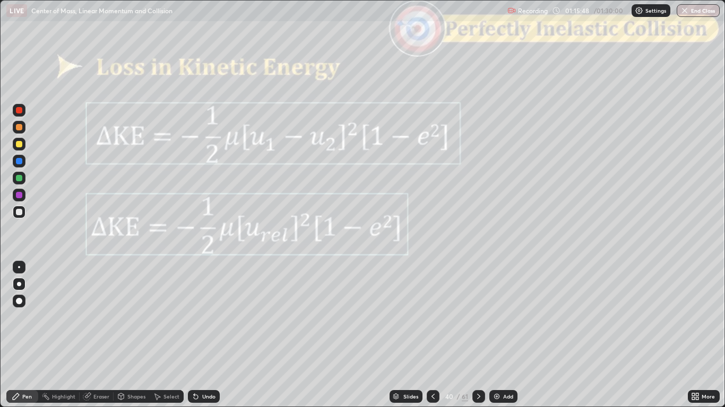
click at [429, 335] on icon at bounding box center [433, 397] width 8 height 8
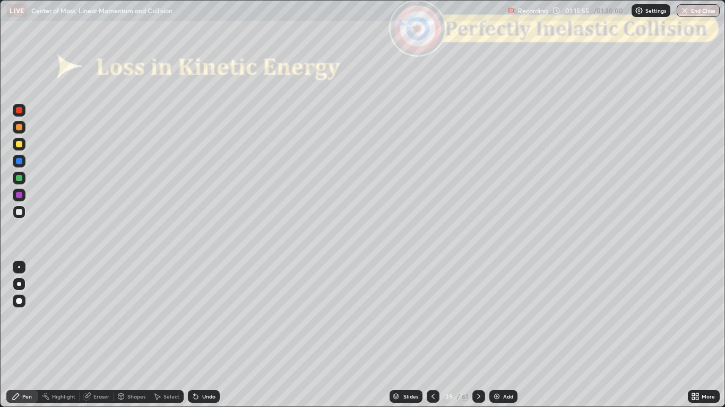
click at [130, 335] on div "Shapes" at bounding box center [136, 396] width 18 height 5
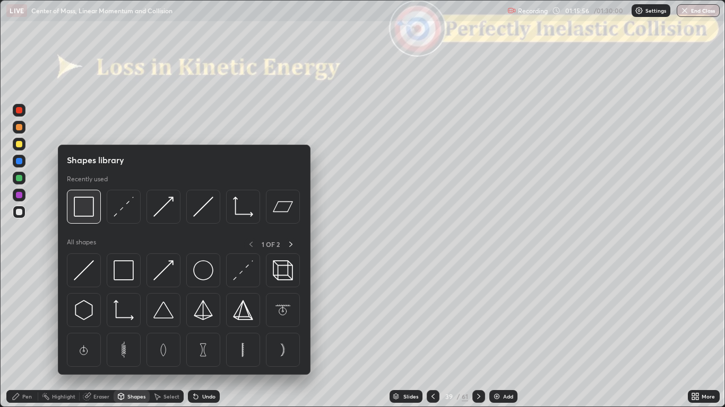
click at [89, 206] on img at bounding box center [84, 207] width 20 height 20
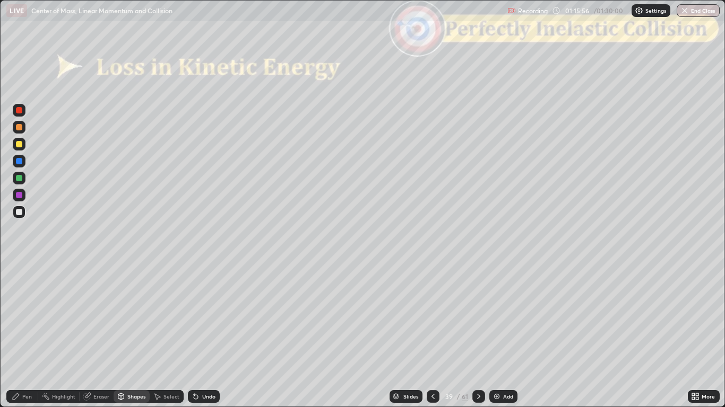
click at [19, 112] on div at bounding box center [19, 110] width 6 height 6
click at [18, 146] on div at bounding box center [19, 144] width 6 height 6
click at [210, 335] on div "Undo" at bounding box center [208, 396] width 13 height 5
click at [26, 335] on div "Pen" at bounding box center [27, 396] width 10 height 5
click at [18, 126] on div at bounding box center [19, 127] width 6 height 6
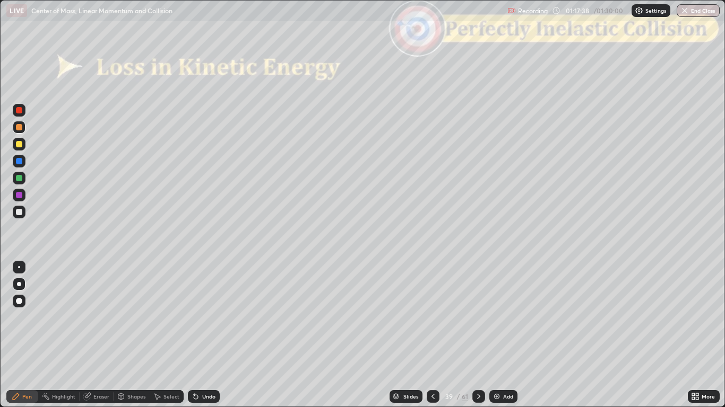
click at [133, 335] on div "Shapes" at bounding box center [136, 396] width 18 height 5
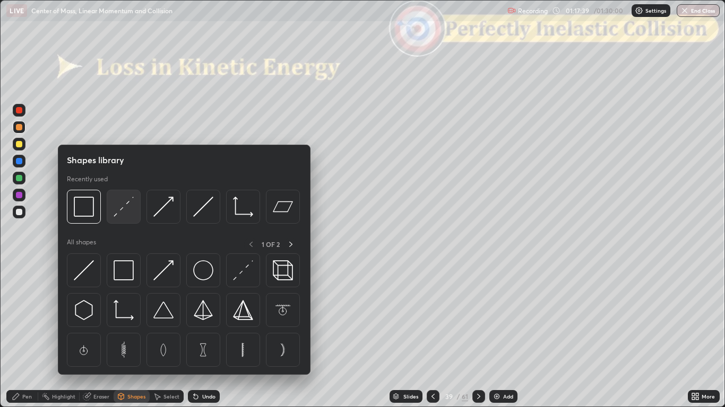
click at [119, 212] on img at bounding box center [124, 207] width 20 height 20
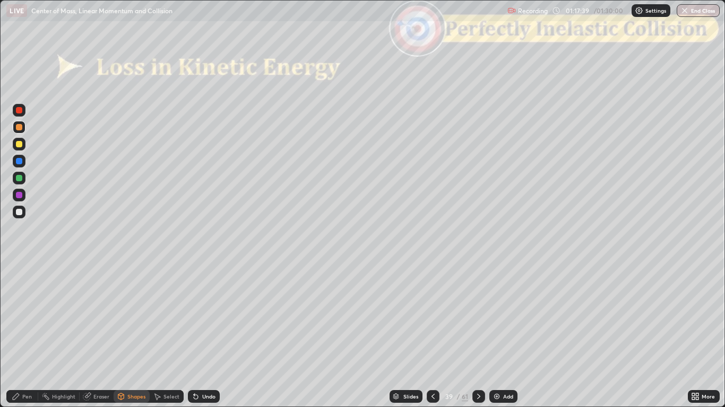
click at [22, 115] on div at bounding box center [19, 110] width 13 height 13
click at [26, 335] on div "Pen" at bounding box center [22, 396] width 32 height 13
click at [18, 142] on div at bounding box center [19, 144] width 6 height 6
click at [204, 335] on div "Undo" at bounding box center [204, 396] width 32 height 13
click at [133, 335] on div "Shapes" at bounding box center [136, 396] width 18 height 5
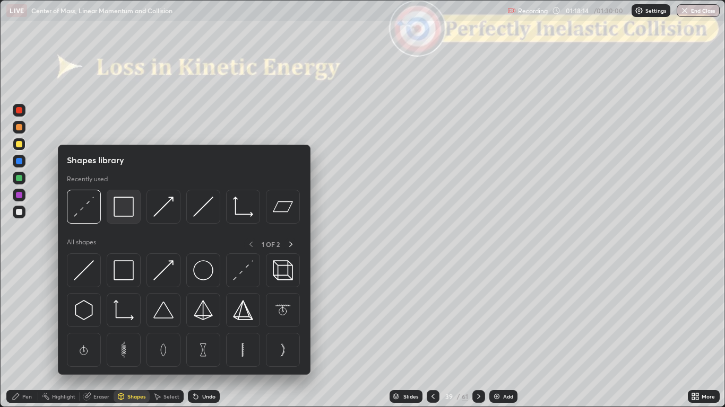
click at [126, 204] on img at bounding box center [124, 207] width 20 height 20
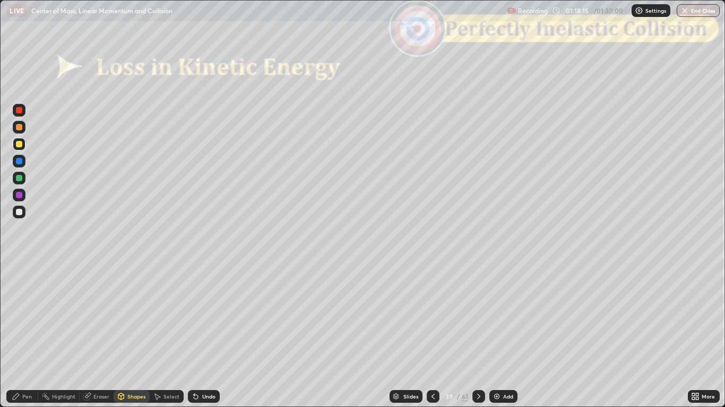
click at [18, 111] on div at bounding box center [19, 110] width 6 height 6
click at [17, 179] on div at bounding box center [19, 178] width 6 height 6
click at [25, 335] on div "Pen" at bounding box center [22, 396] width 32 height 13
click at [20, 133] on div at bounding box center [19, 127] width 13 height 13
click at [127, 335] on div "Shapes" at bounding box center [136, 396] width 18 height 5
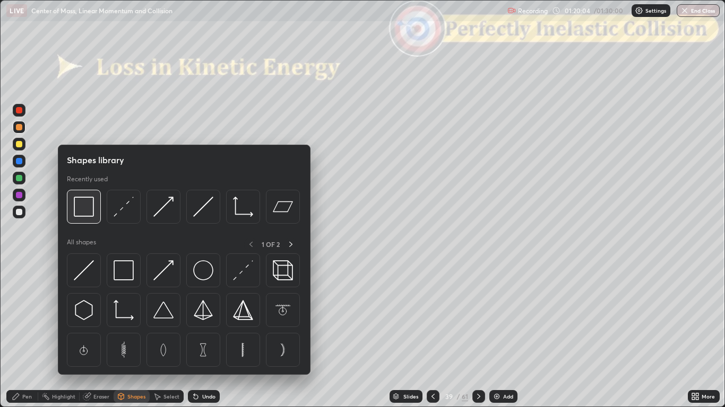
click at [83, 208] on img at bounding box center [84, 207] width 20 height 20
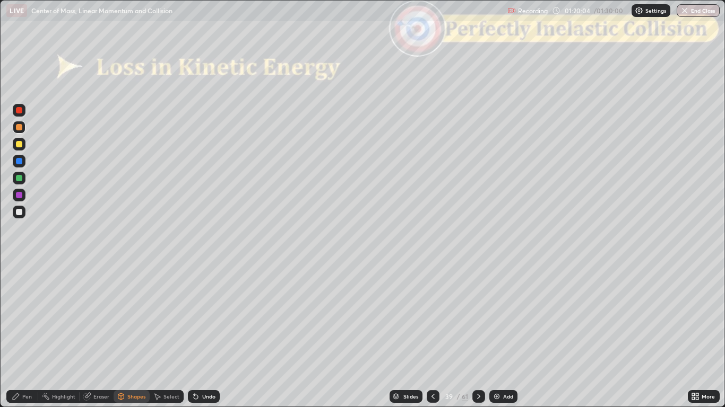
click at [17, 112] on div at bounding box center [19, 110] width 6 height 6
click at [476, 335] on icon at bounding box center [478, 397] width 8 height 8
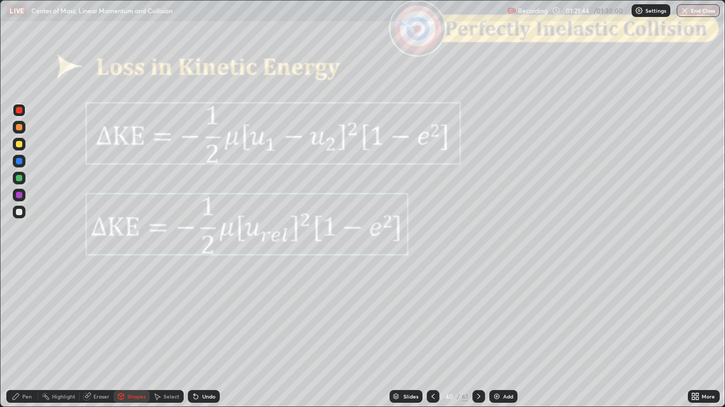
click at [434, 335] on icon at bounding box center [433, 397] width 8 height 8
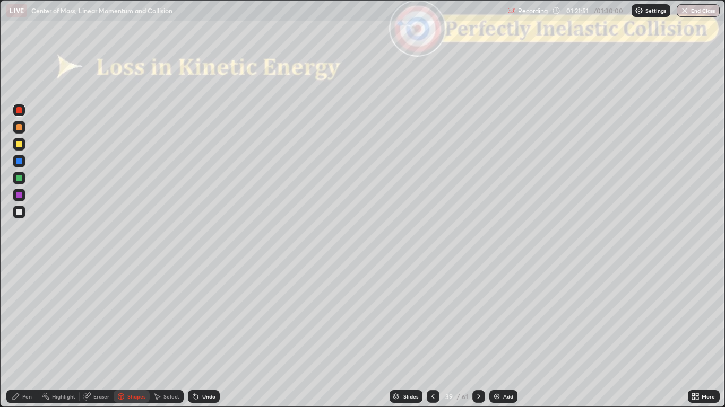
click at [697, 335] on icon at bounding box center [696, 398] width 3 height 3
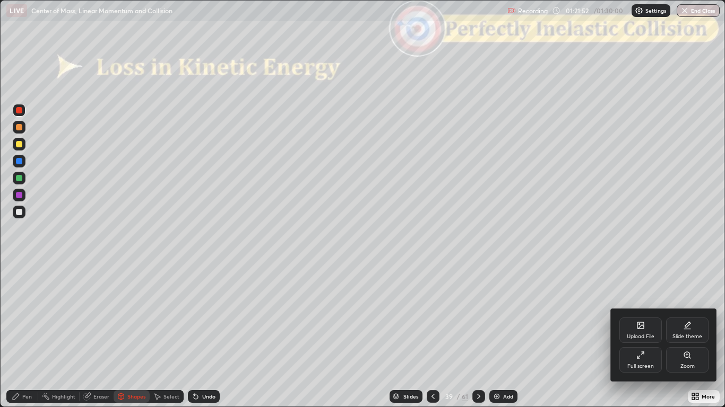
click at [634, 335] on div "Full screen" at bounding box center [640, 359] width 42 height 25
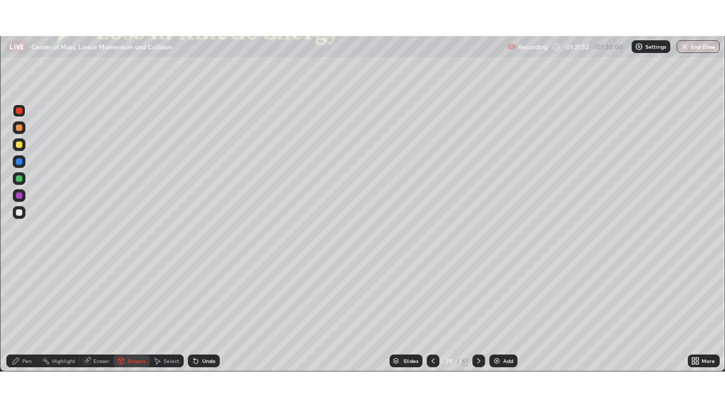
scroll to position [52705, 52316]
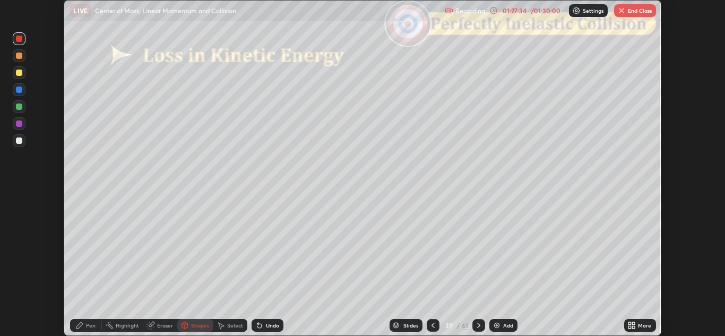
click at [632, 324] on icon at bounding box center [633, 323] width 3 height 3
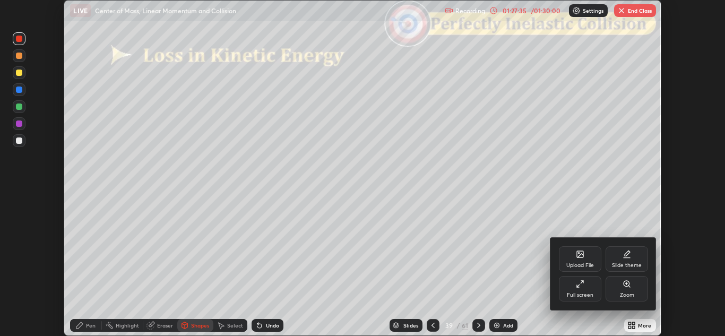
click at [575, 283] on icon at bounding box center [579, 284] width 8 height 8
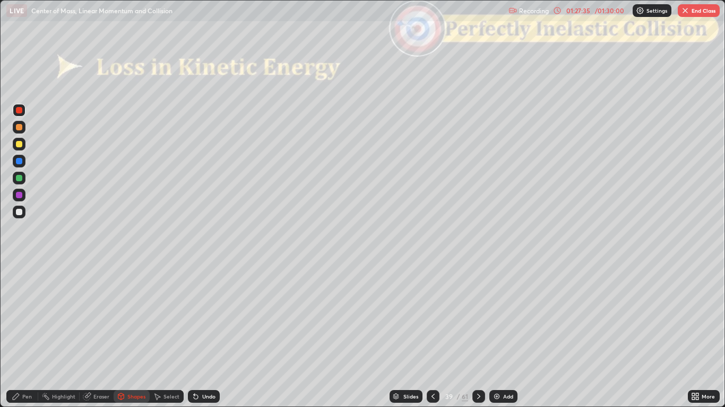
scroll to position [407, 725]
click at [405, 335] on div "Slides" at bounding box center [410, 396] width 15 height 5
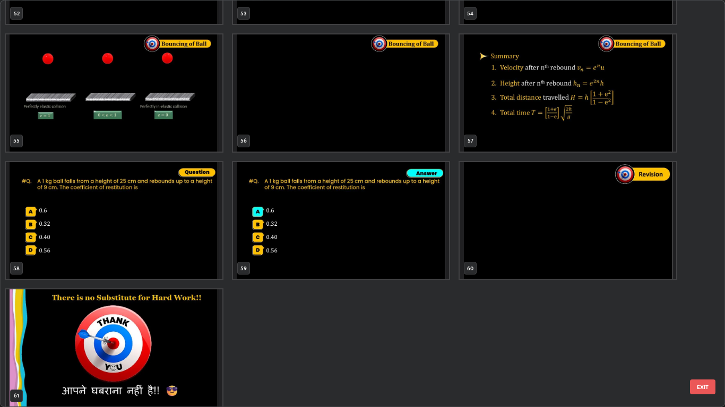
scroll to position [2273, 0]
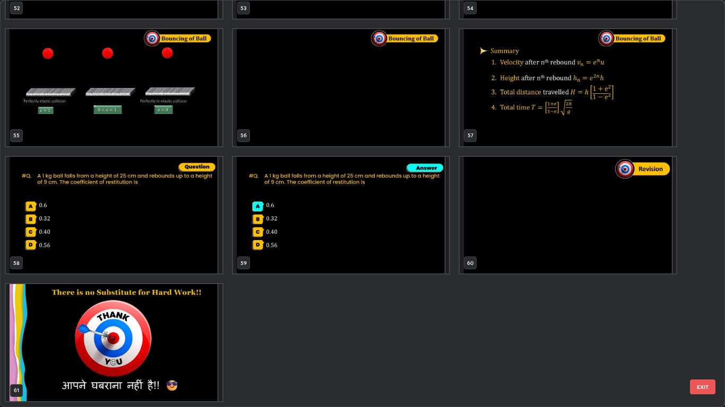
click at [185, 327] on img "grid" at bounding box center [114, 342] width 216 height 117
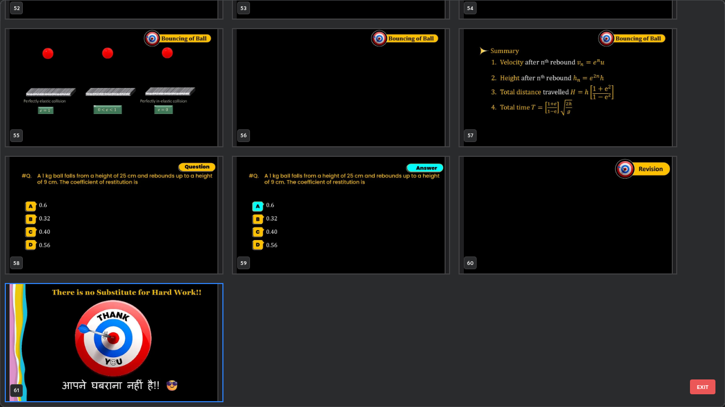
click at [705, 335] on button "EXIT" at bounding box center [702, 387] width 25 height 15
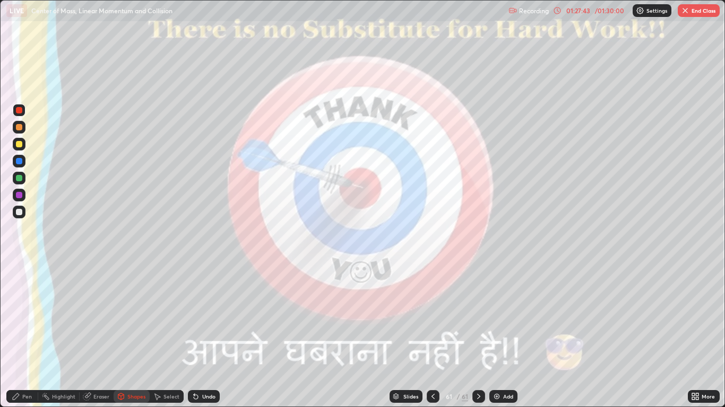
click at [692, 15] on button "End Class" at bounding box center [698, 10] width 42 height 13
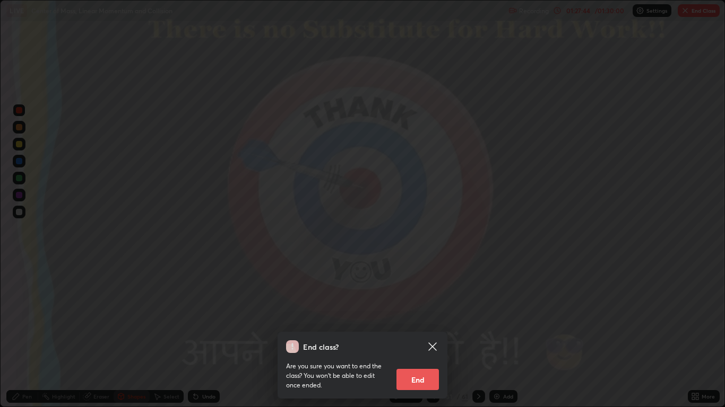
click at [411, 335] on button "End" at bounding box center [417, 379] width 42 height 21
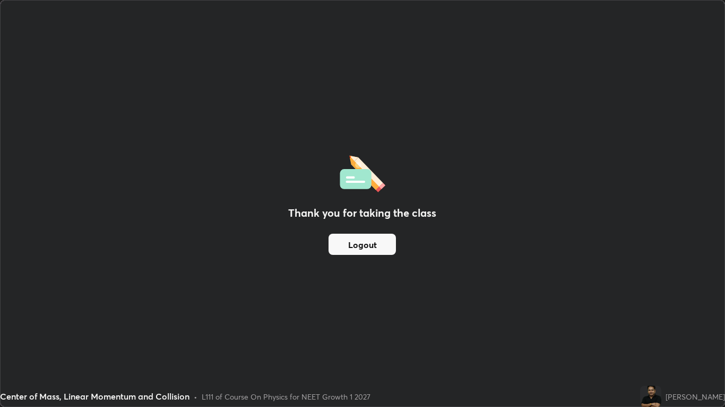
click at [381, 245] on button "Logout" at bounding box center [361, 244] width 67 height 21
